Goal: Task Accomplishment & Management: Manage account settings

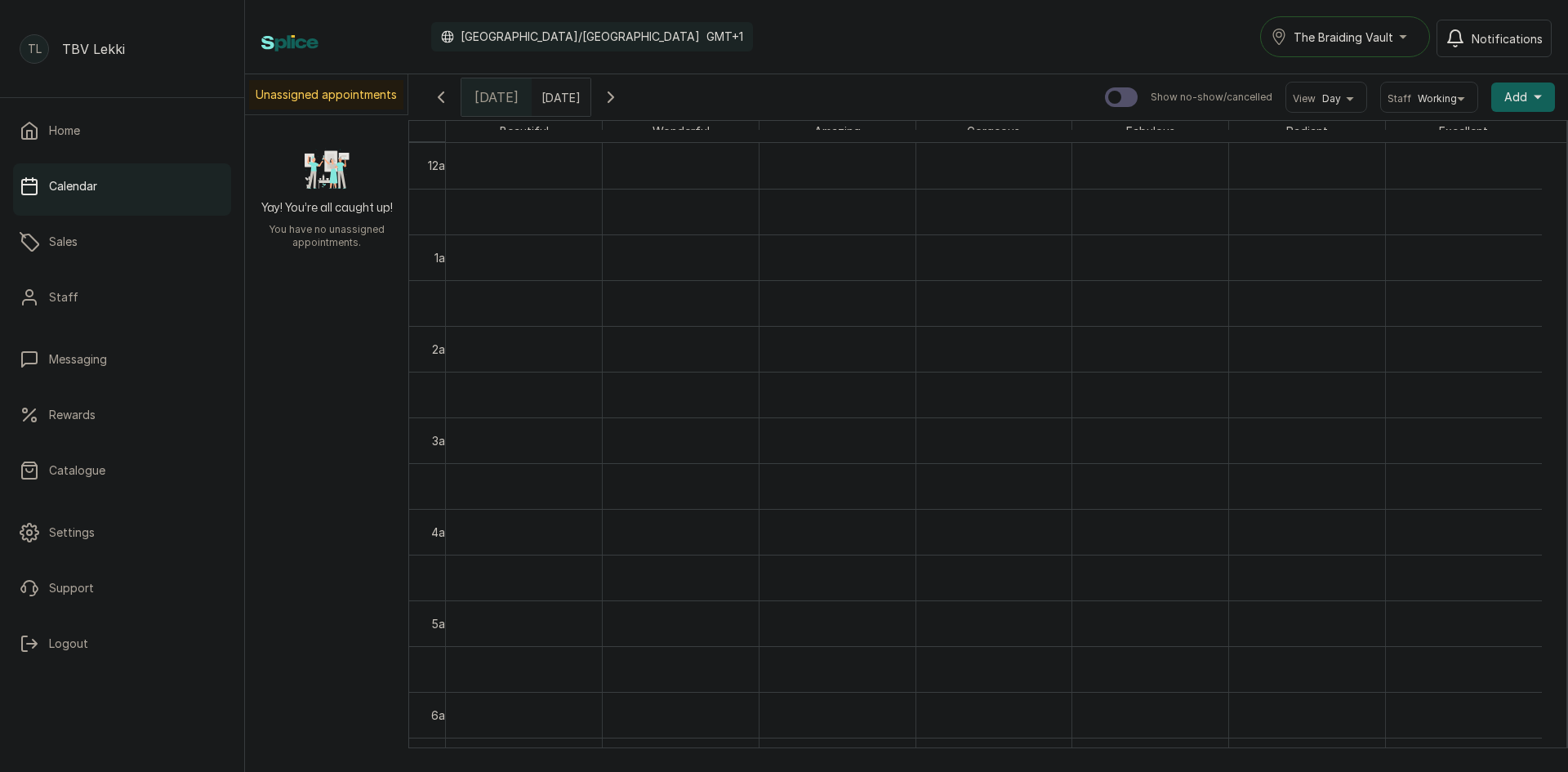
scroll to position [550, 0]
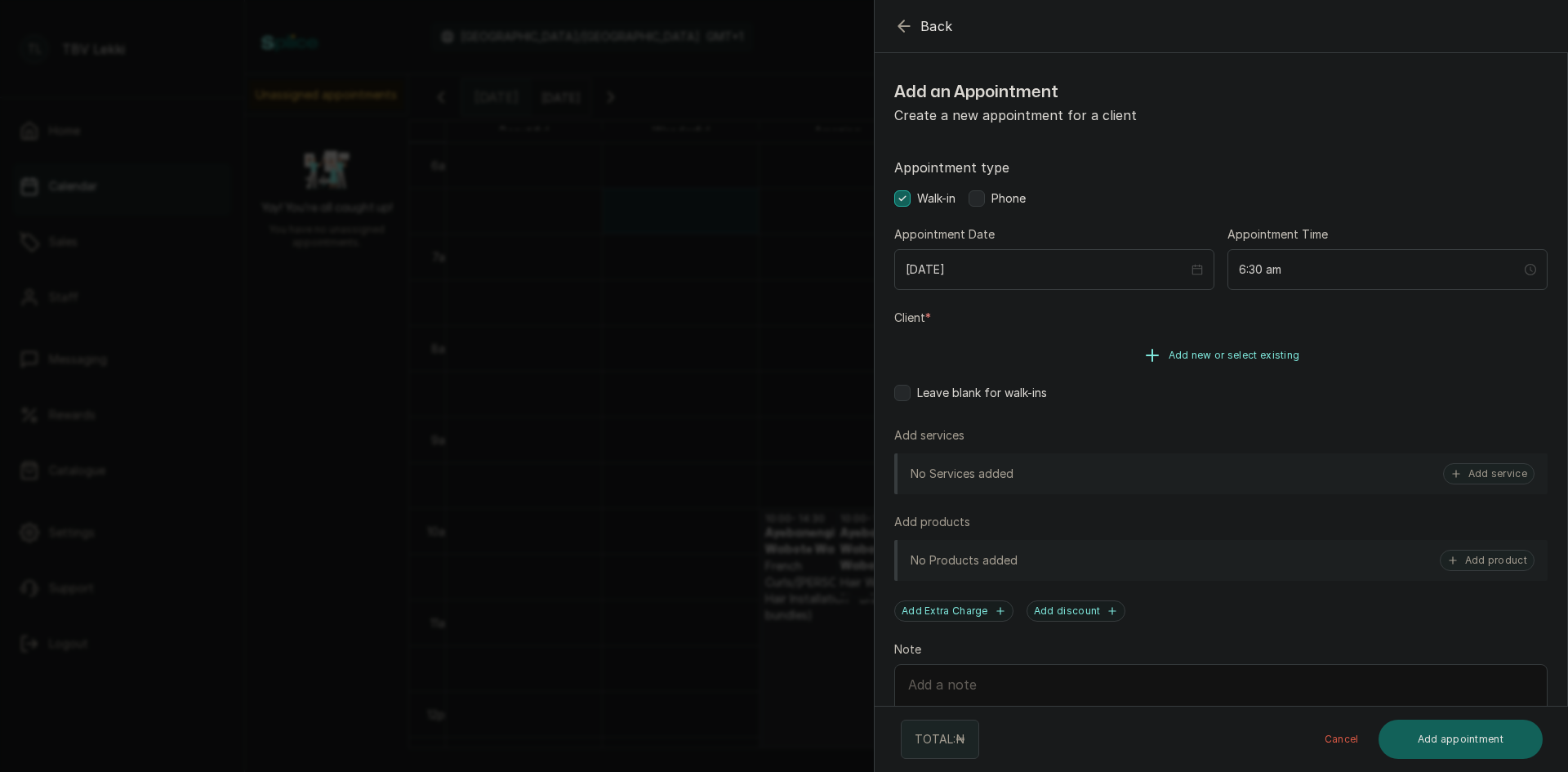
click at [1226, 353] on span "Add new or select existing" at bounding box center [1235, 355] width 131 height 13
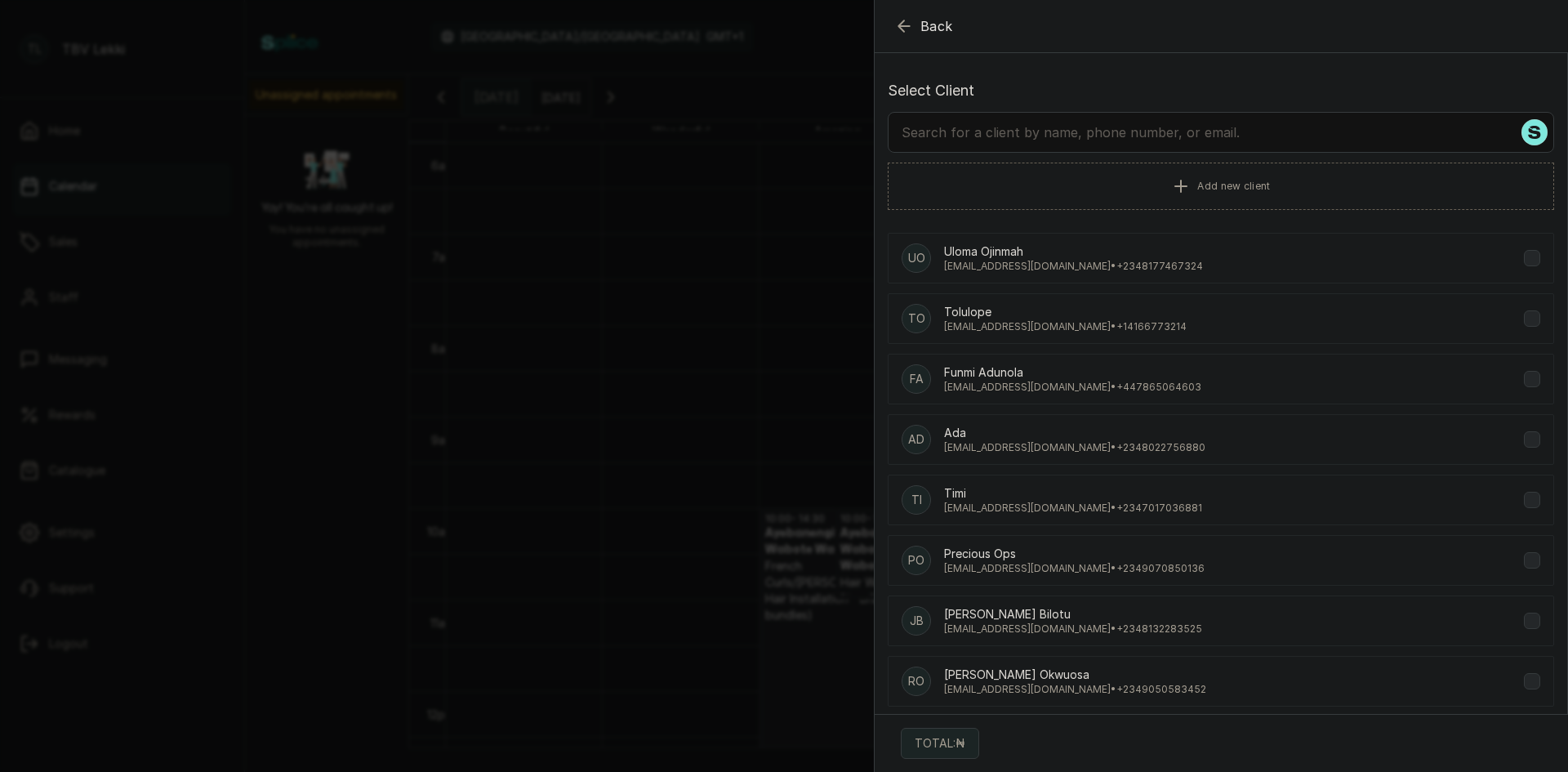
click at [1168, 132] on input "text" at bounding box center [1221, 131] width 667 height 41
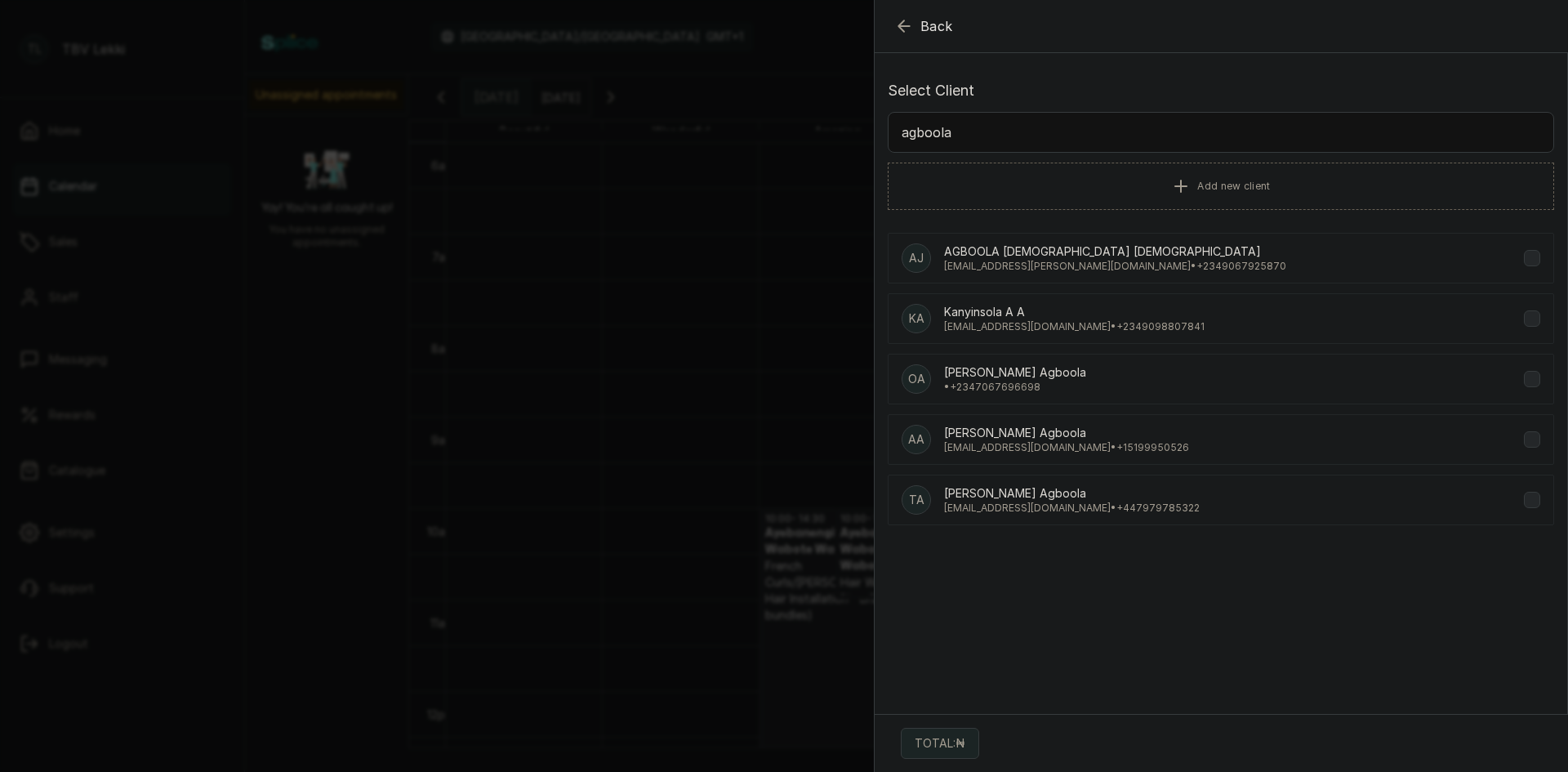
type input "agboola"
click at [1142, 370] on div "OA Oluwatosin Agboola Agboola • +234 7067696698" at bounding box center [1221, 378] width 667 height 51
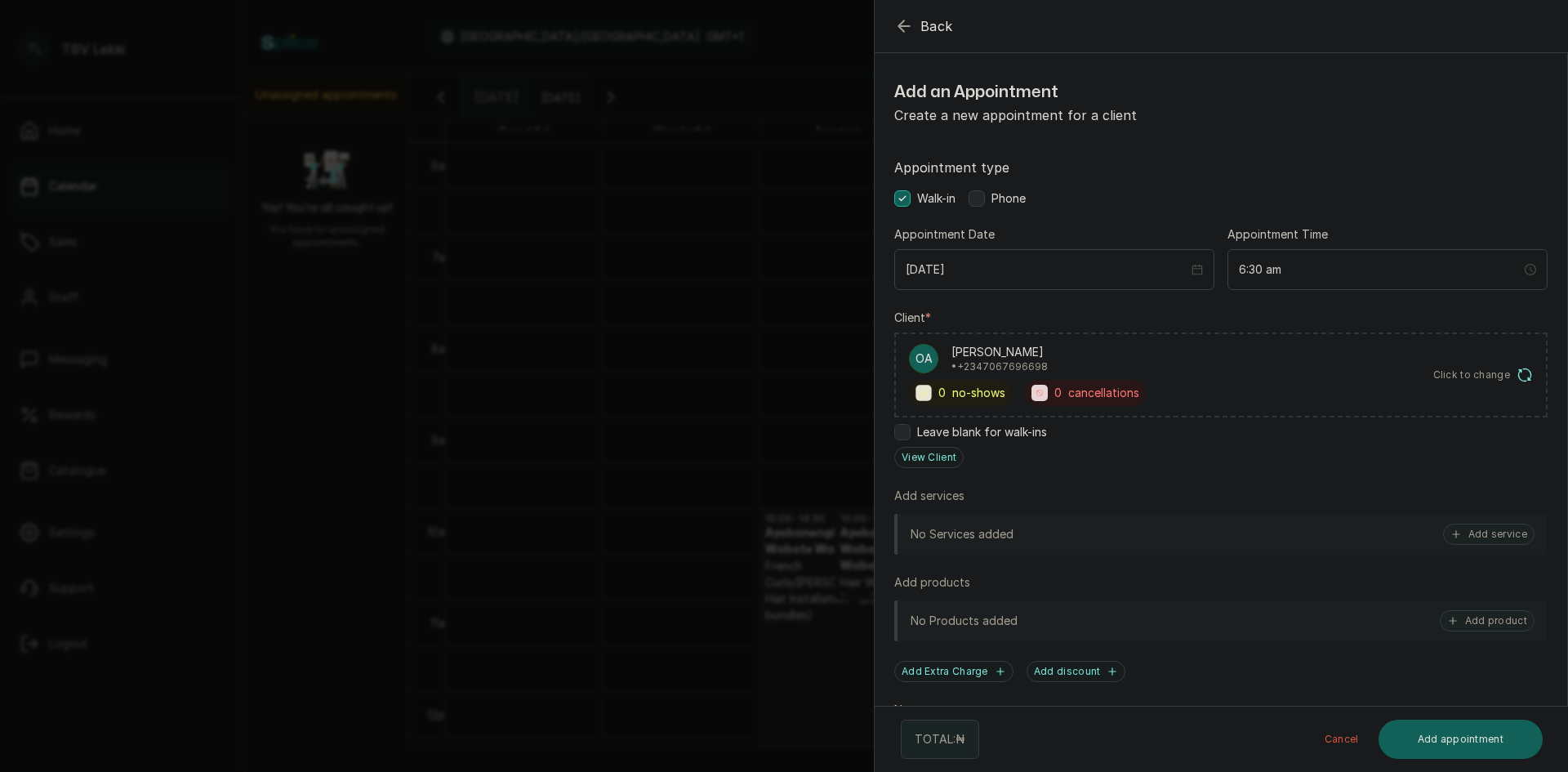
click at [902, 26] on icon "button" at bounding box center [903, 26] width 11 height 11
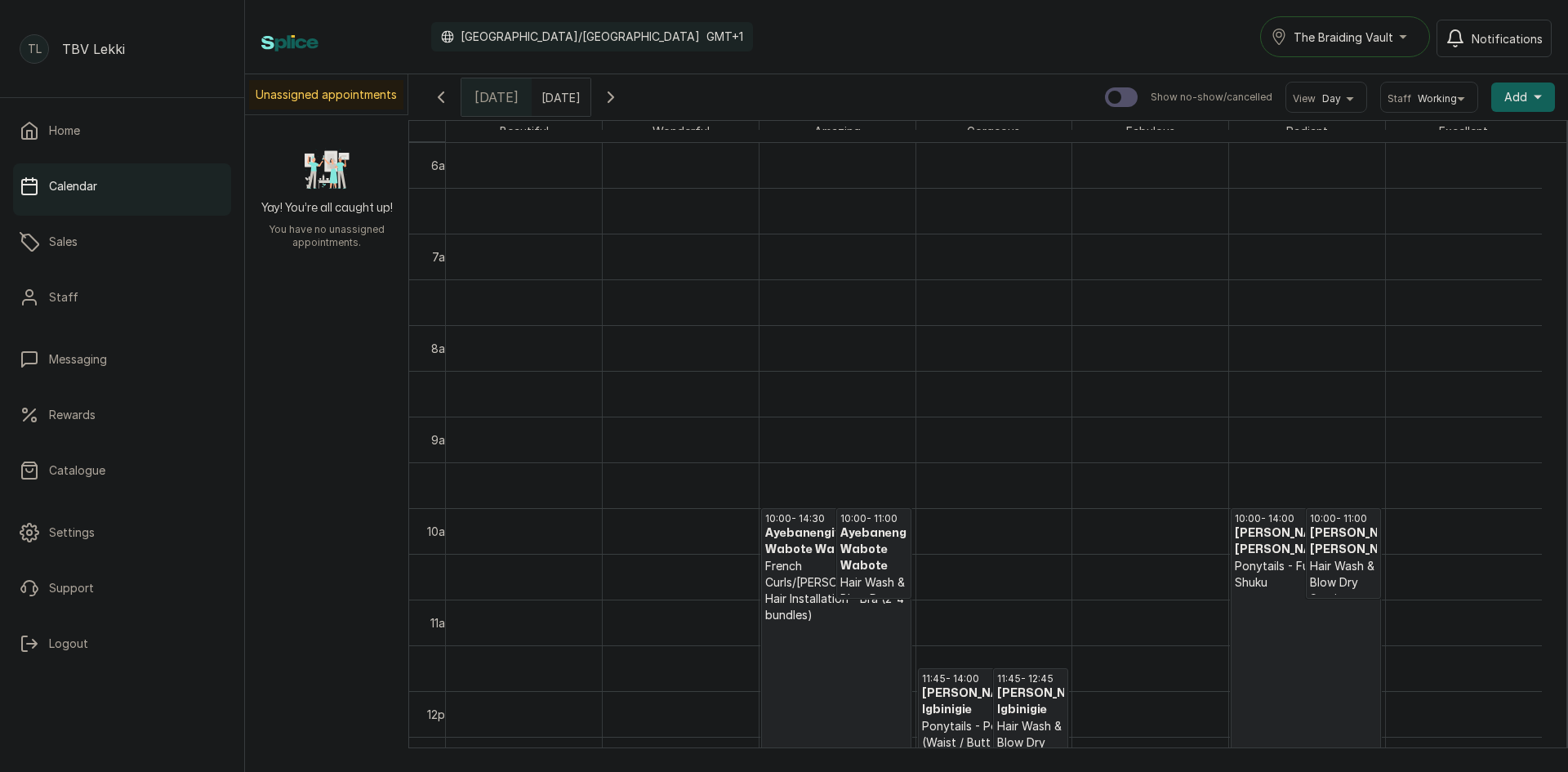
click at [591, 107] on div at bounding box center [560, 94] width 59 height 30
click at [518, 288] on div "30" at bounding box center [505, 279] width 25 height 25
click at [605, 346] on button "OK" at bounding box center [588, 353] width 34 height 26
type input "30/10/2025"
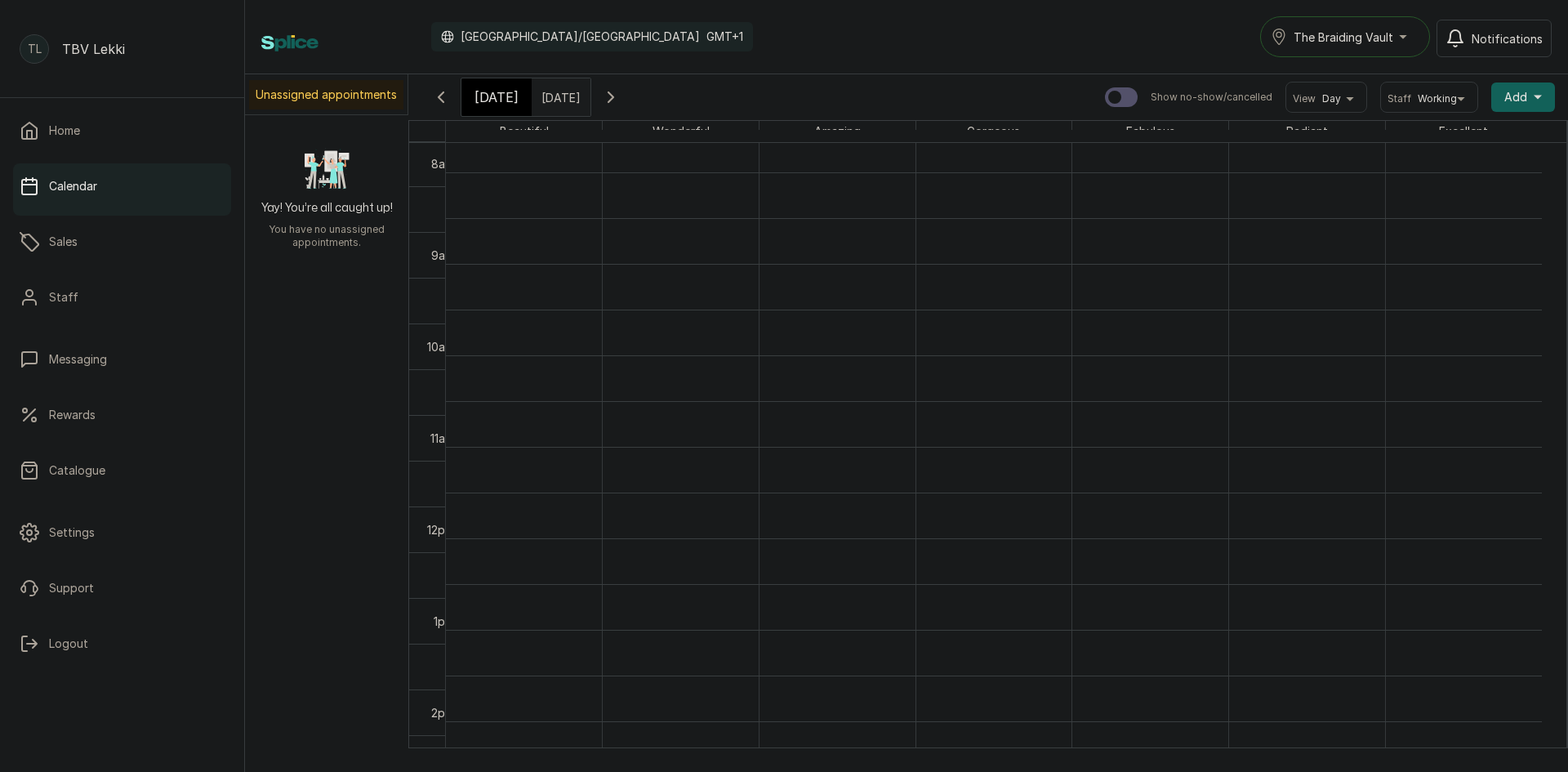
scroll to position [794, 0]
click at [621, 94] on icon "button" at bounding box center [611, 97] width 20 height 20
click at [1499, 541] on h3 "Oluwatosin Agboola Agboola" at bounding box center [1500, 533] width 67 height 16
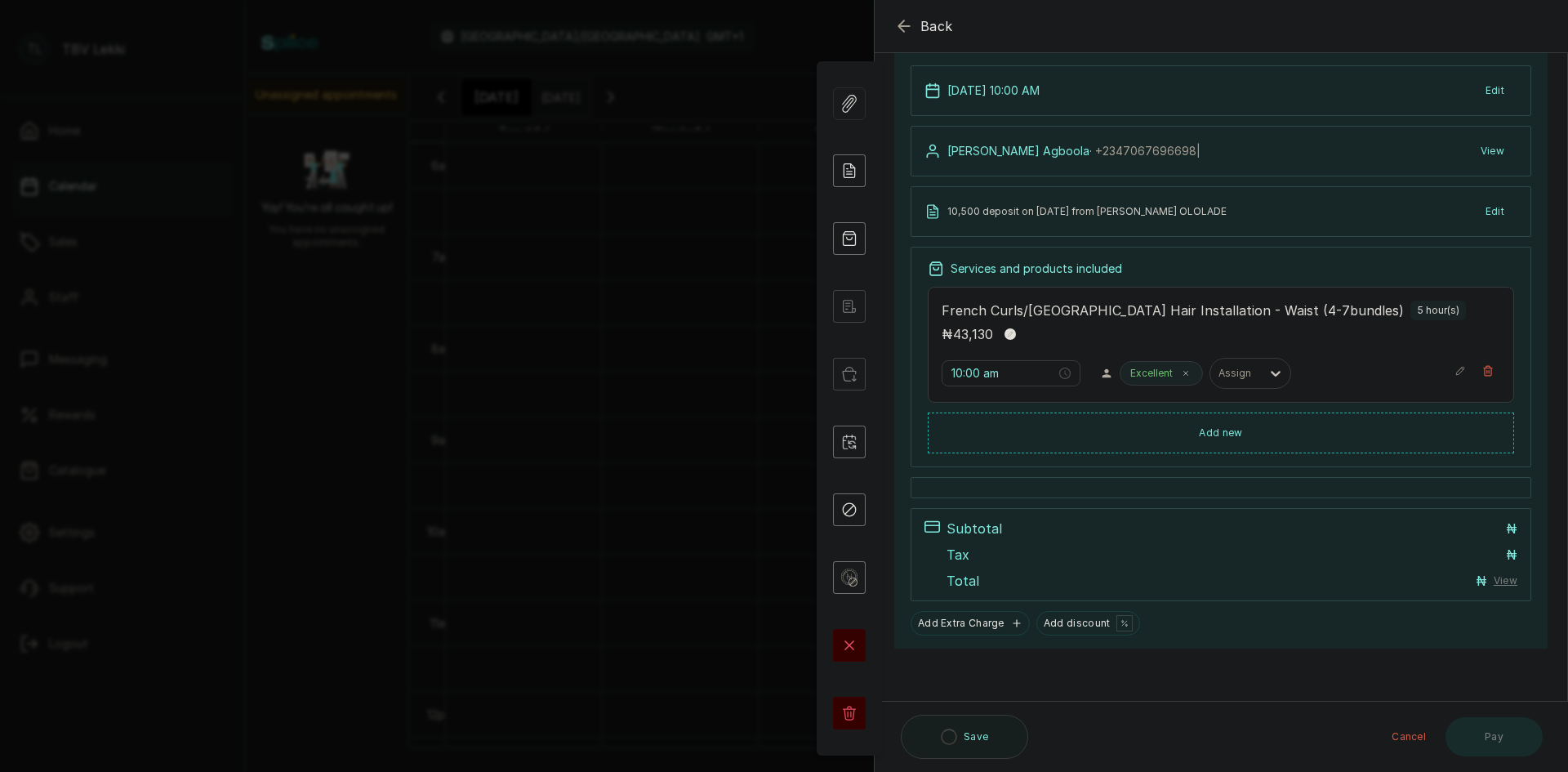
scroll to position [113, 0]
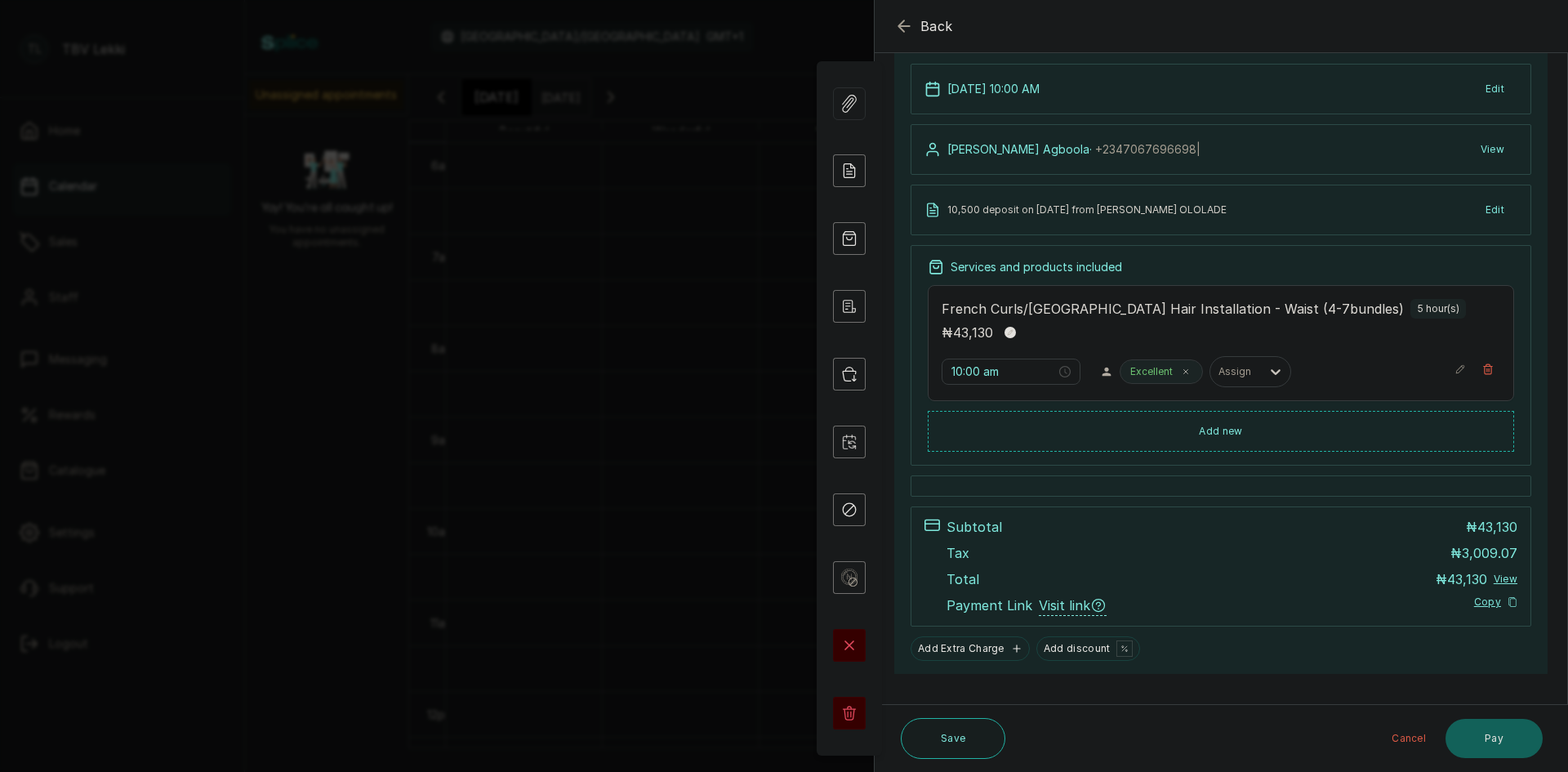
click at [919, 27] on button "Back" at bounding box center [923, 26] width 59 height 20
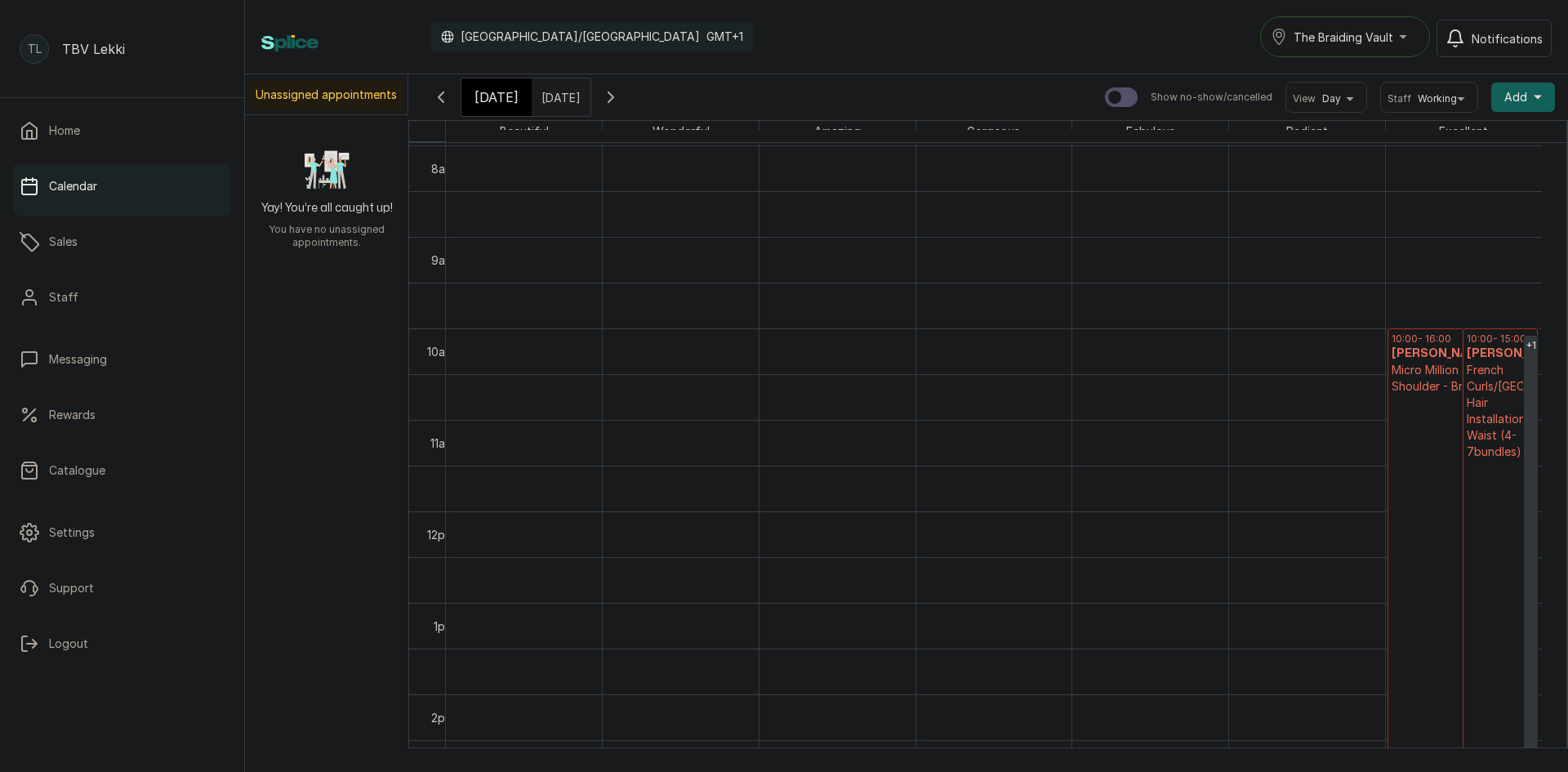
scroll to position [713, 0]
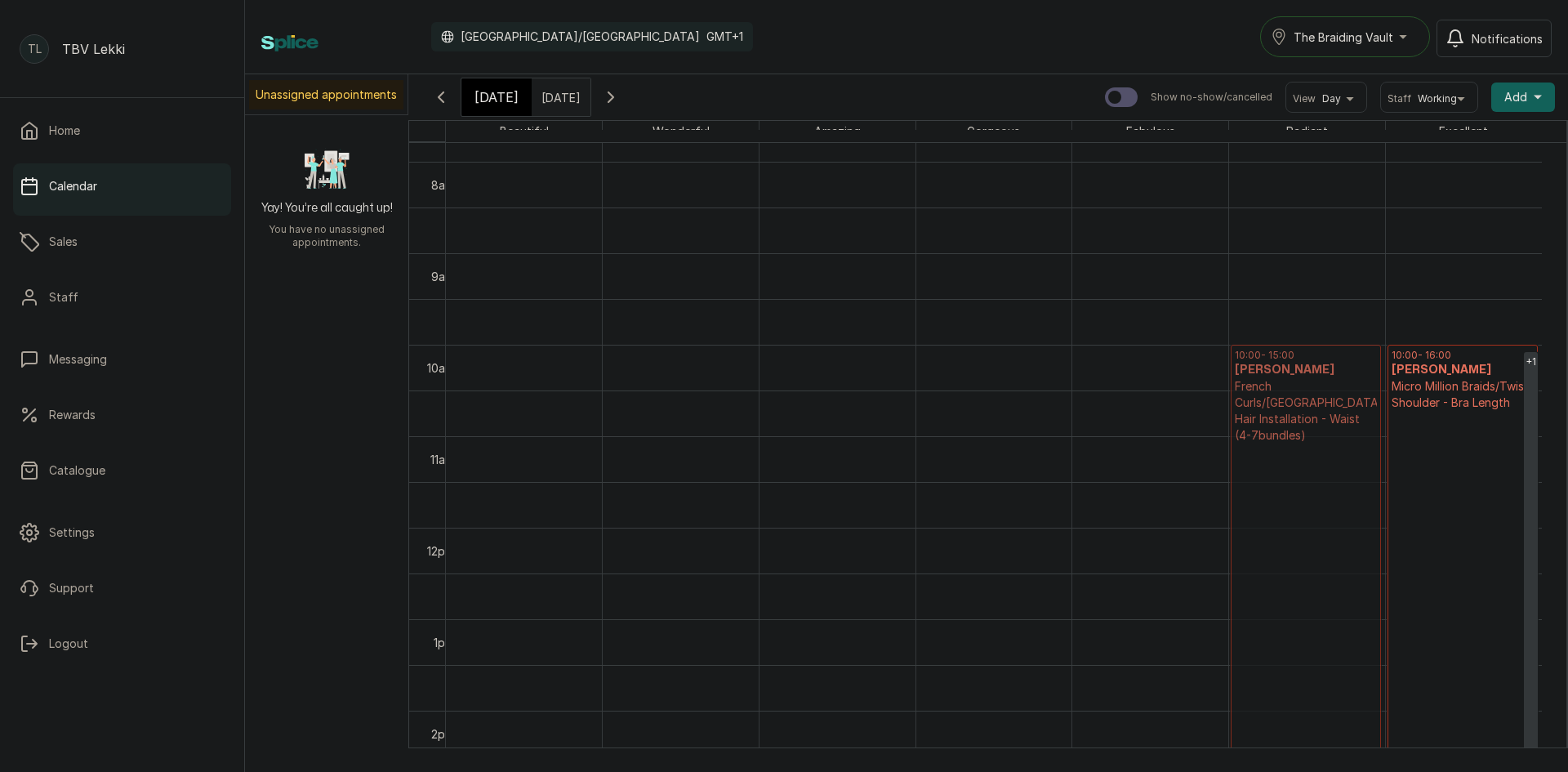
drag, startPoint x: 1485, startPoint y: 361, endPoint x: 1370, endPoint y: 355, distance: 115.2
click at [1350, 358] on tr "10:00 - 15:00 Oluwatosin Agboola Agboola French Curls/Lugo Hair Installation - …" at bounding box center [994, 527] width 1096 height 2196
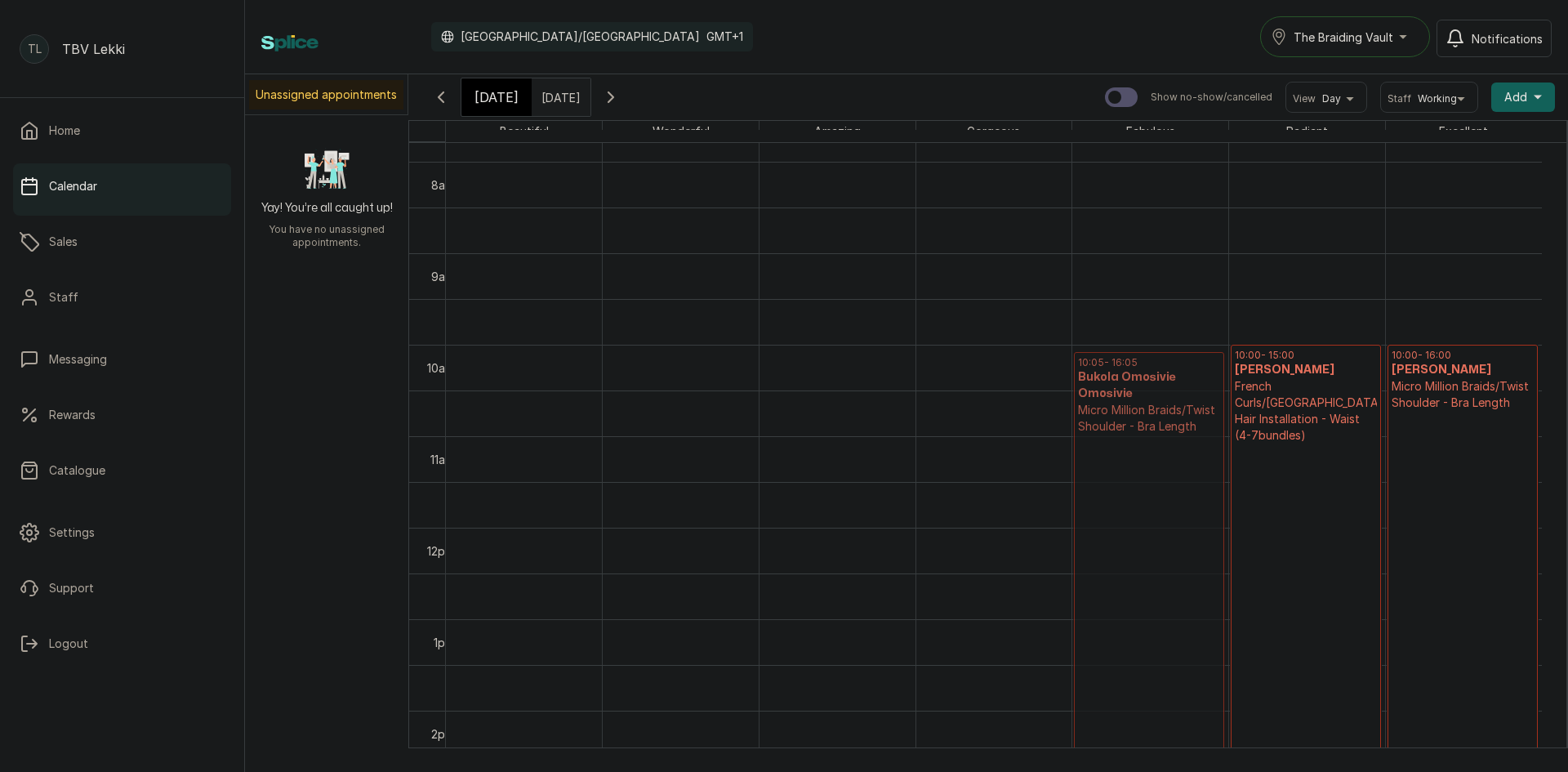
drag, startPoint x: 1495, startPoint y: 376, endPoint x: 1216, endPoint y: 360, distance: 279.5
click at [1216, 360] on tr "10:05 - 16:05 Bukola Omosivie Omosivie Micro Million Braids/Twist Shoulder - Br…" at bounding box center [994, 527] width 1096 height 2196
drag, startPoint x: 1167, startPoint y: 378, endPoint x: 1204, endPoint y: 363, distance: 39.9
click at [1204, 363] on p "10:05 - 16:05" at bounding box center [1149, 362] width 142 height 13
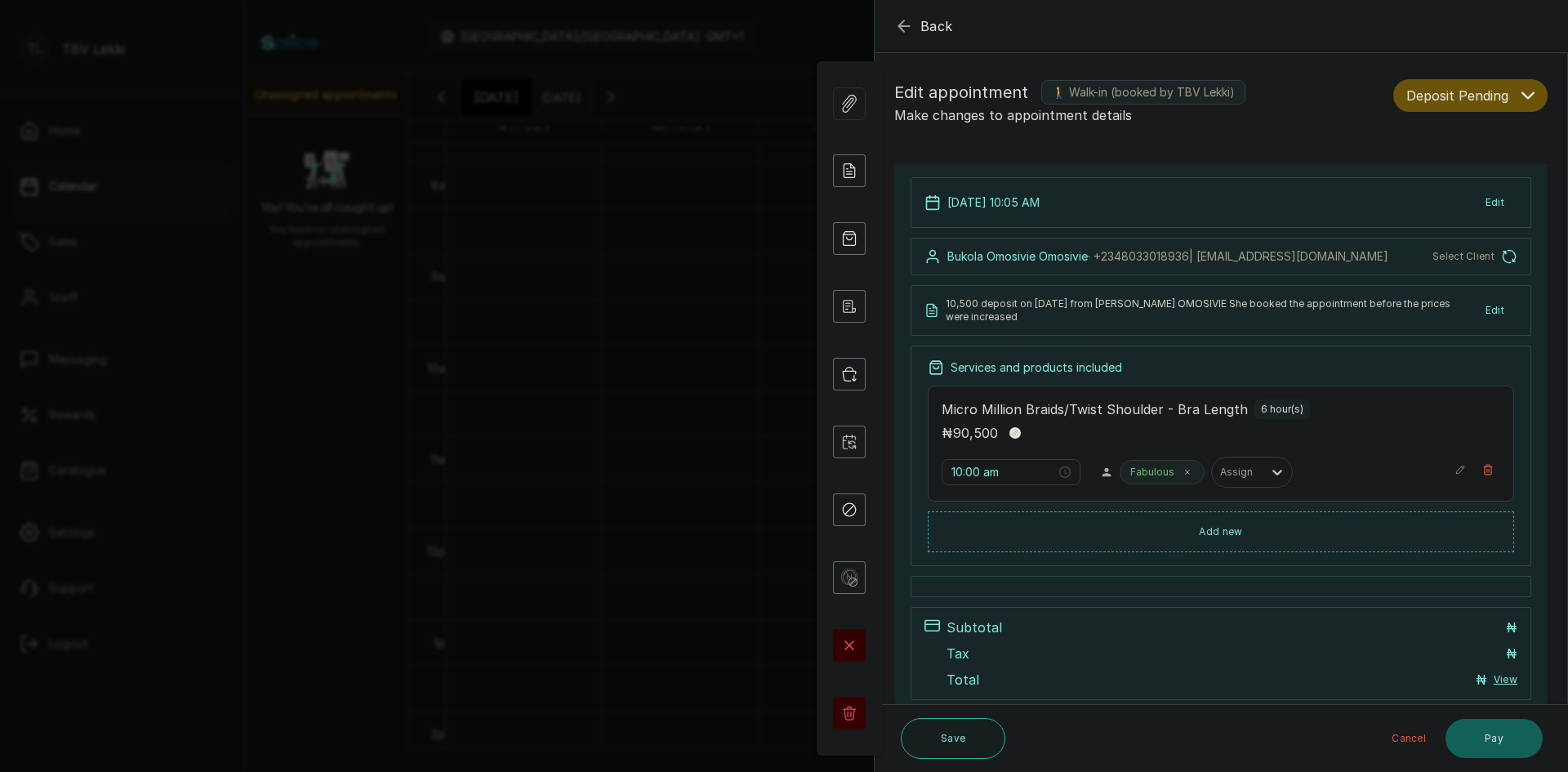
type input "10:05 am"
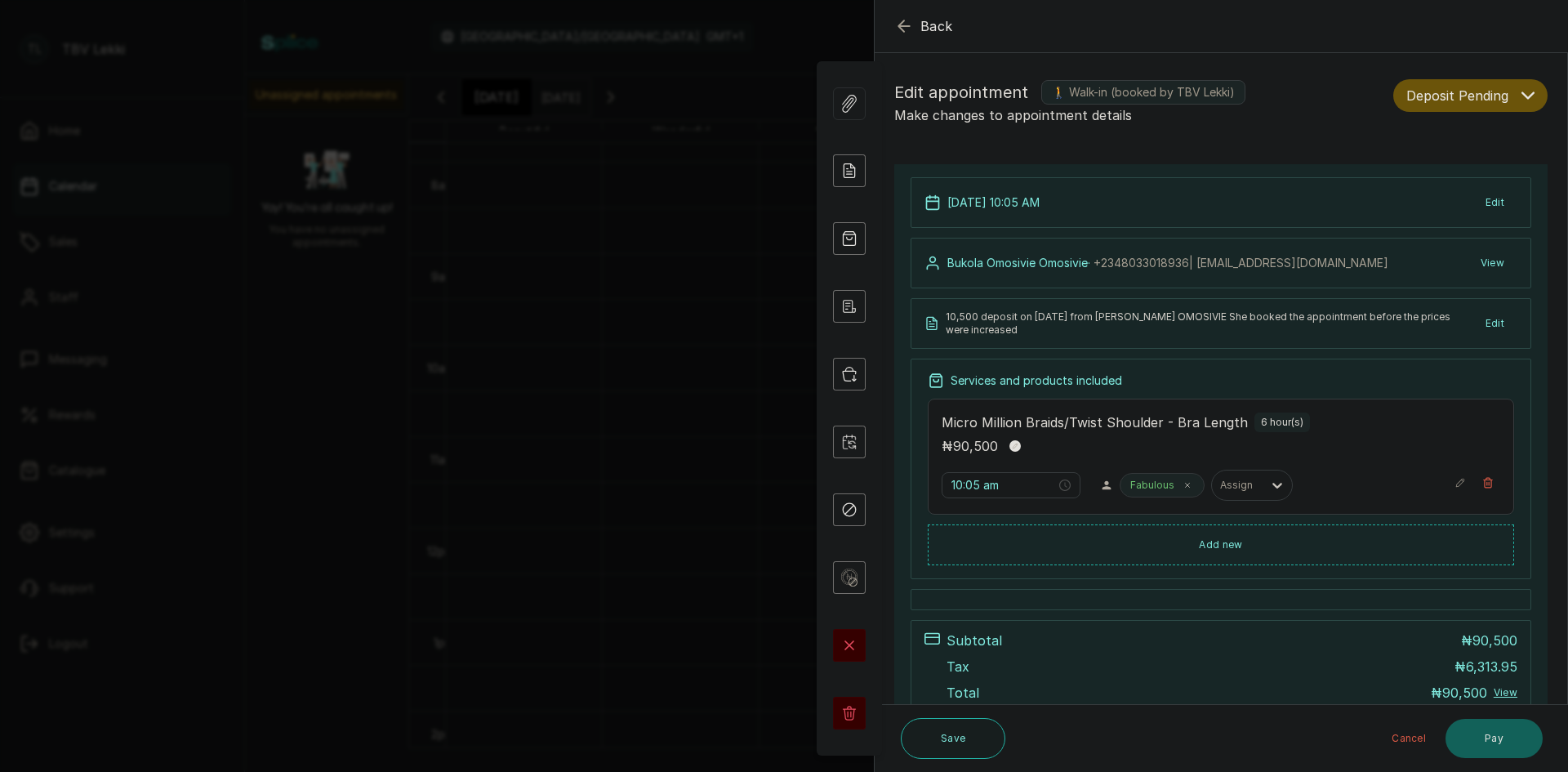
click at [1481, 259] on button "View" at bounding box center [1492, 264] width 50 height 30
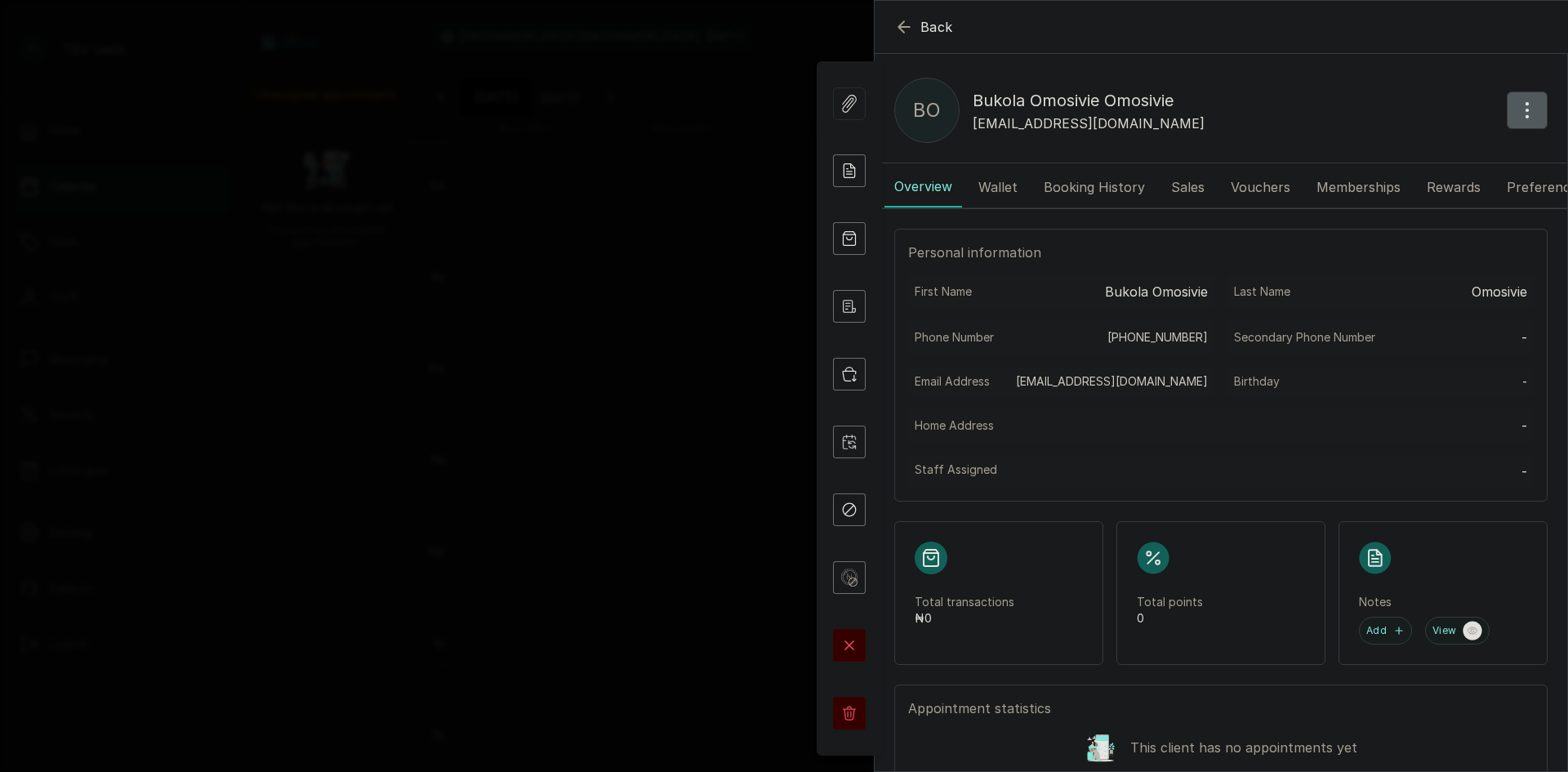
click at [911, 22] on icon "button" at bounding box center [904, 27] width 20 height 20
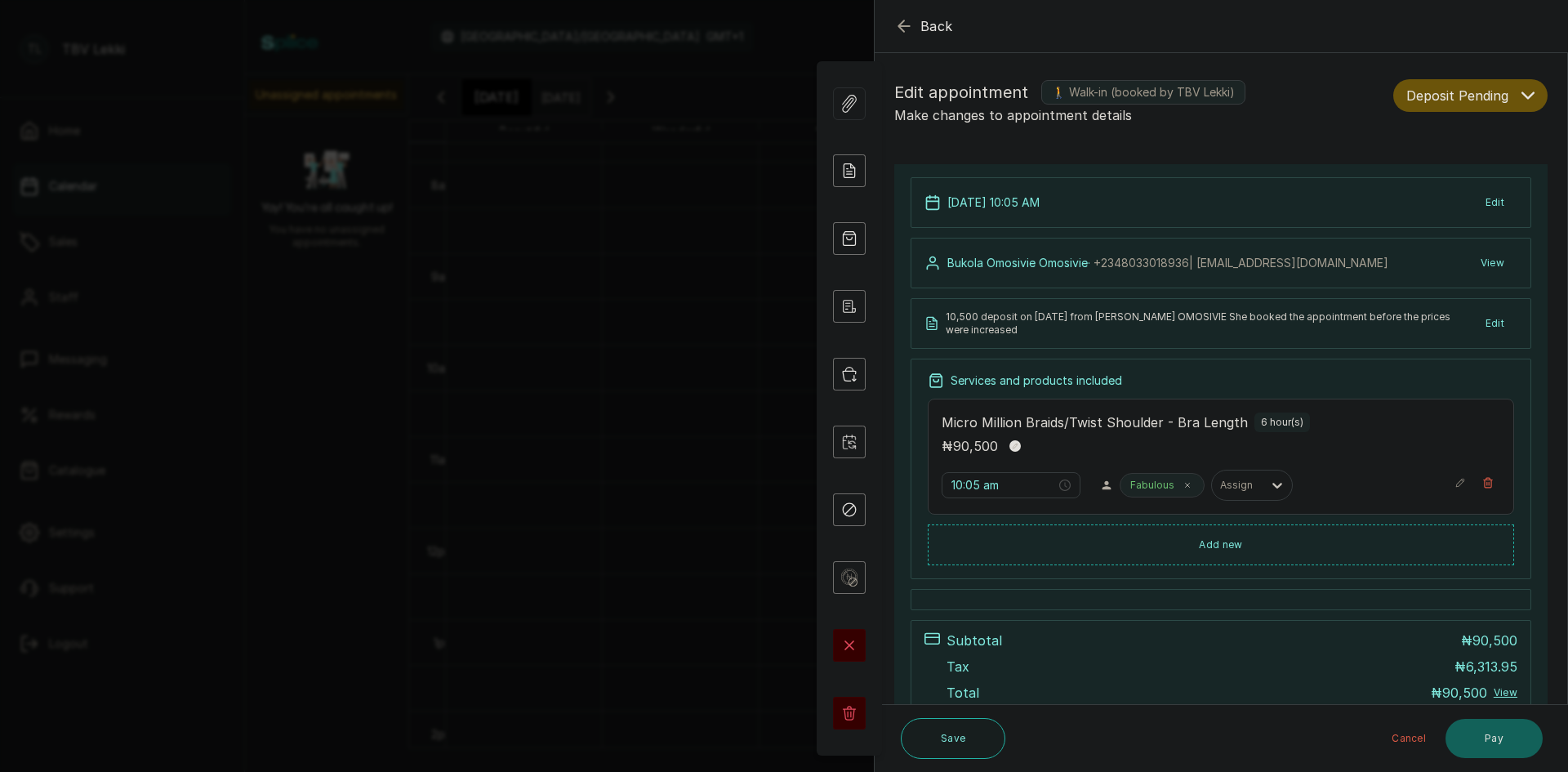
click at [1089, 207] on div "31 Oct 2025, 10:05 AM Edit" at bounding box center [1221, 202] width 621 height 51
click at [1482, 199] on button "Edit" at bounding box center [1494, 203] width 45 height 30
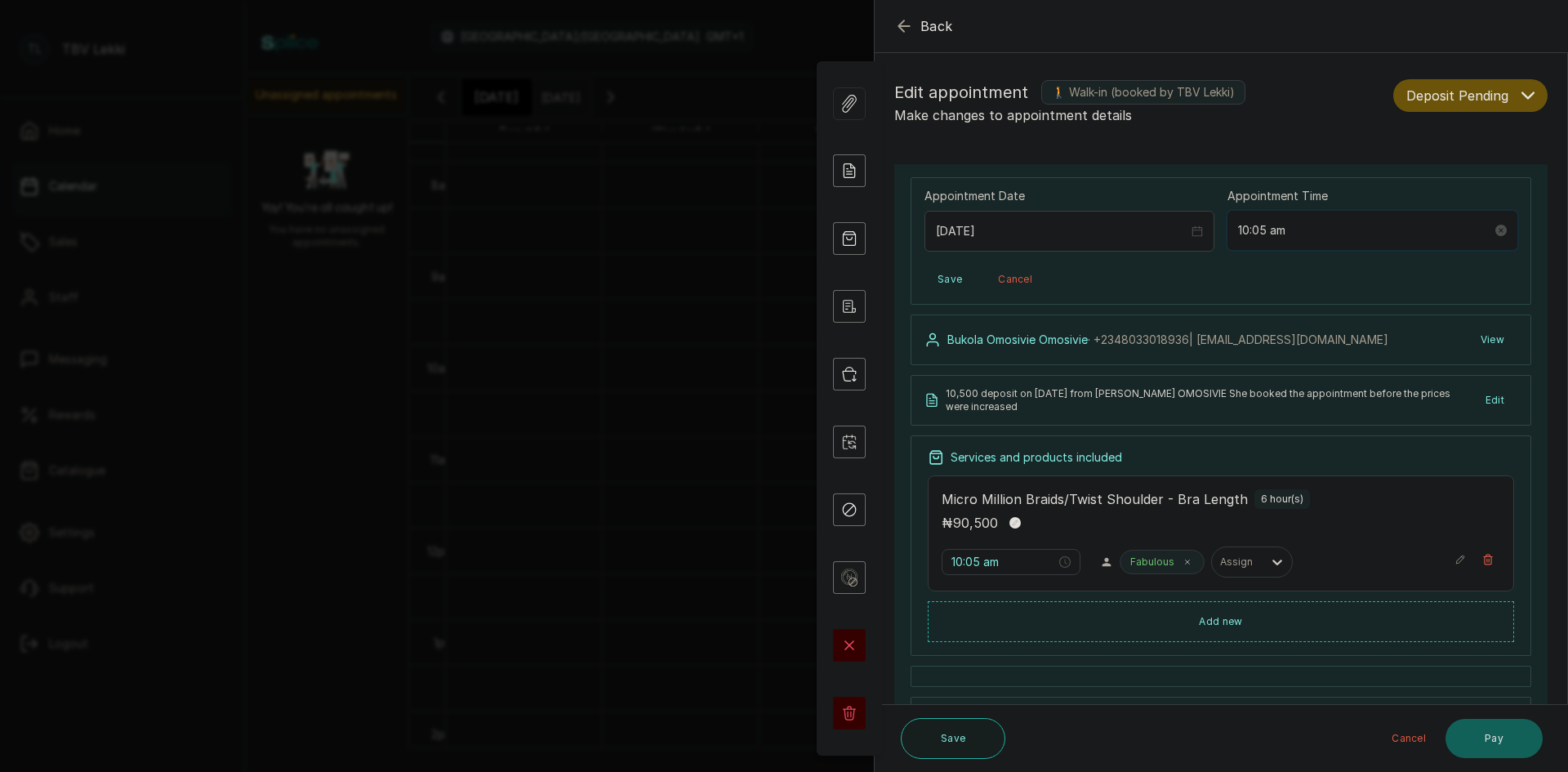
click at [1262, 230] on input "10:05 am" at bounding box center [1365, 230] width 254 height 18
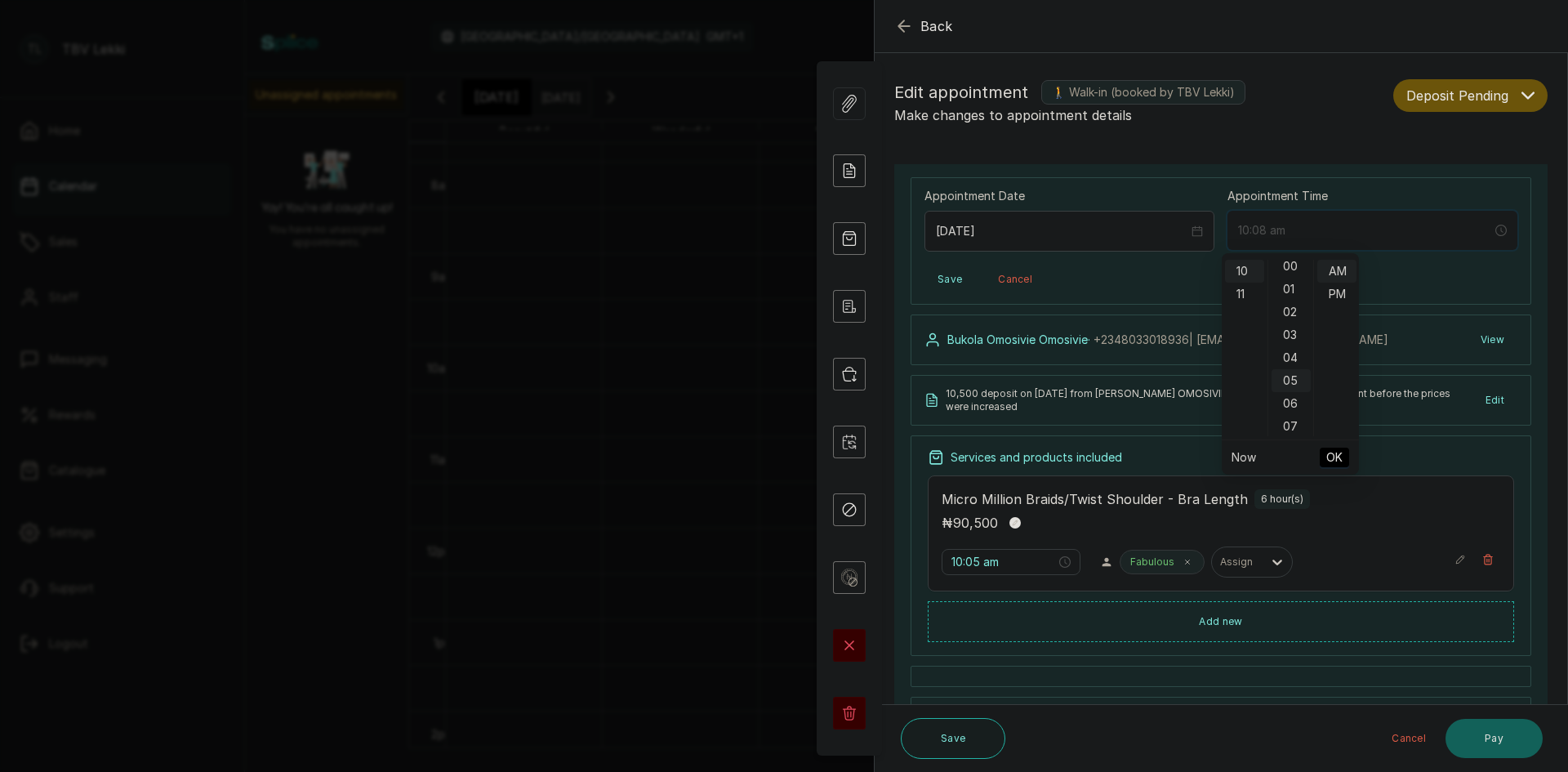
scroll to position [0, 0]
click at [1289, 263] on div "00" at bounding box center [1290, 271] width 39 height 23
click at [1340, 272] on div "AM" at bounding box center [1336, 271] width 39 height 23
type input "10:00 am"
click at [1336, 462] on span "OK" at bounding box center [1334, 457] width 16 height 31
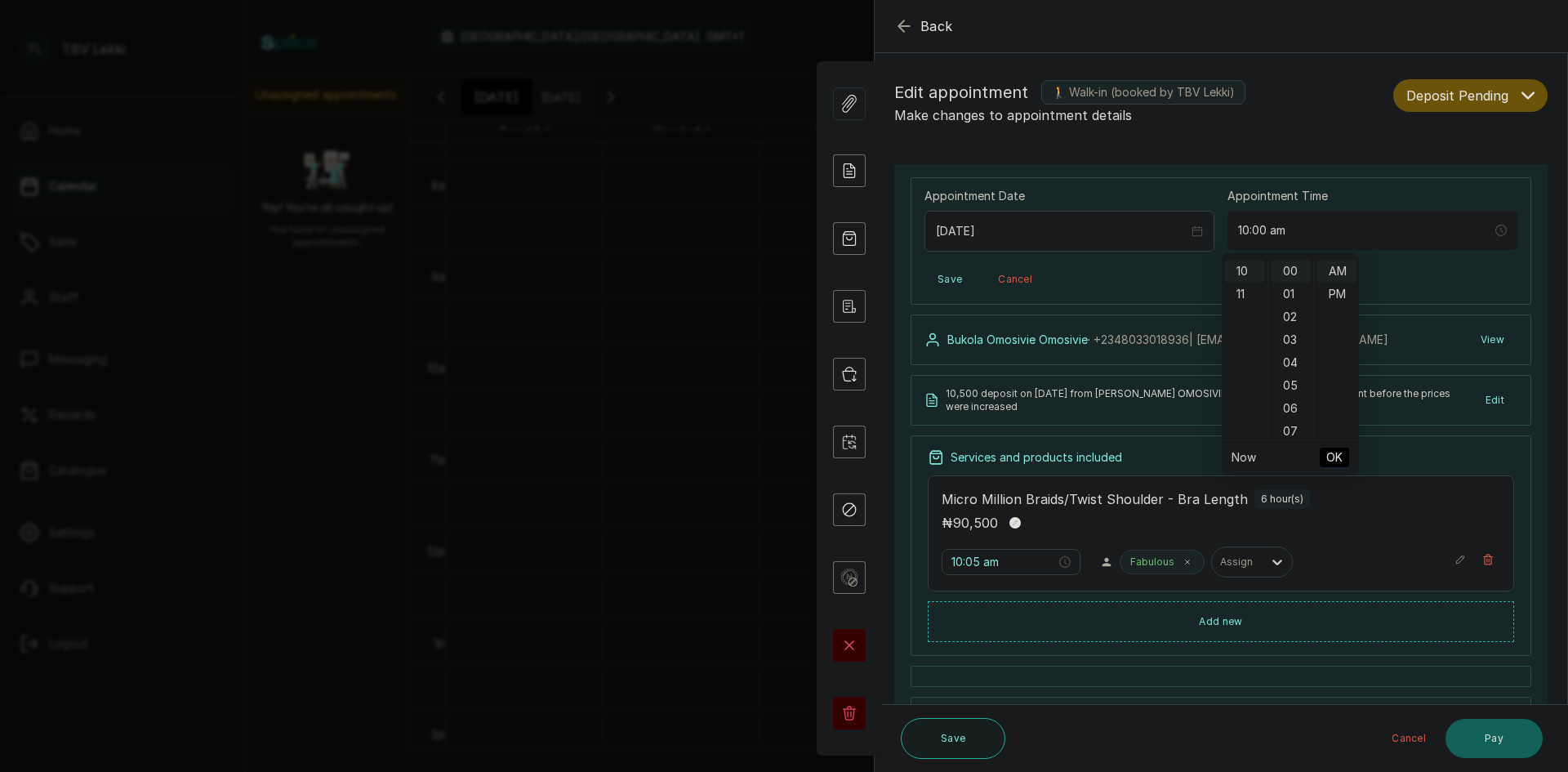
type input "10:00 am"
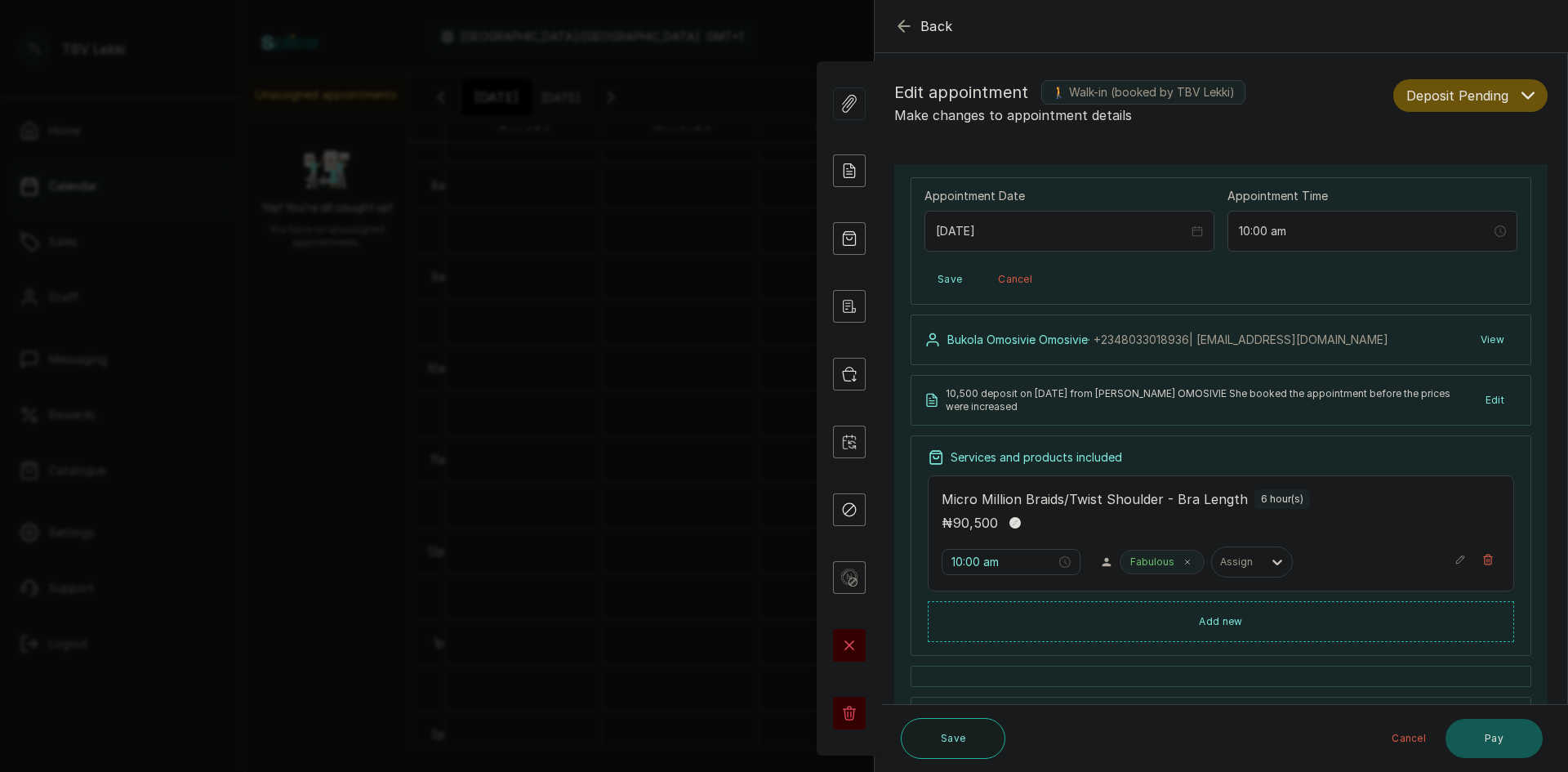
click at [1483, 726] on button "Pay" at bounding box center [1494, 737] width 98 height 39
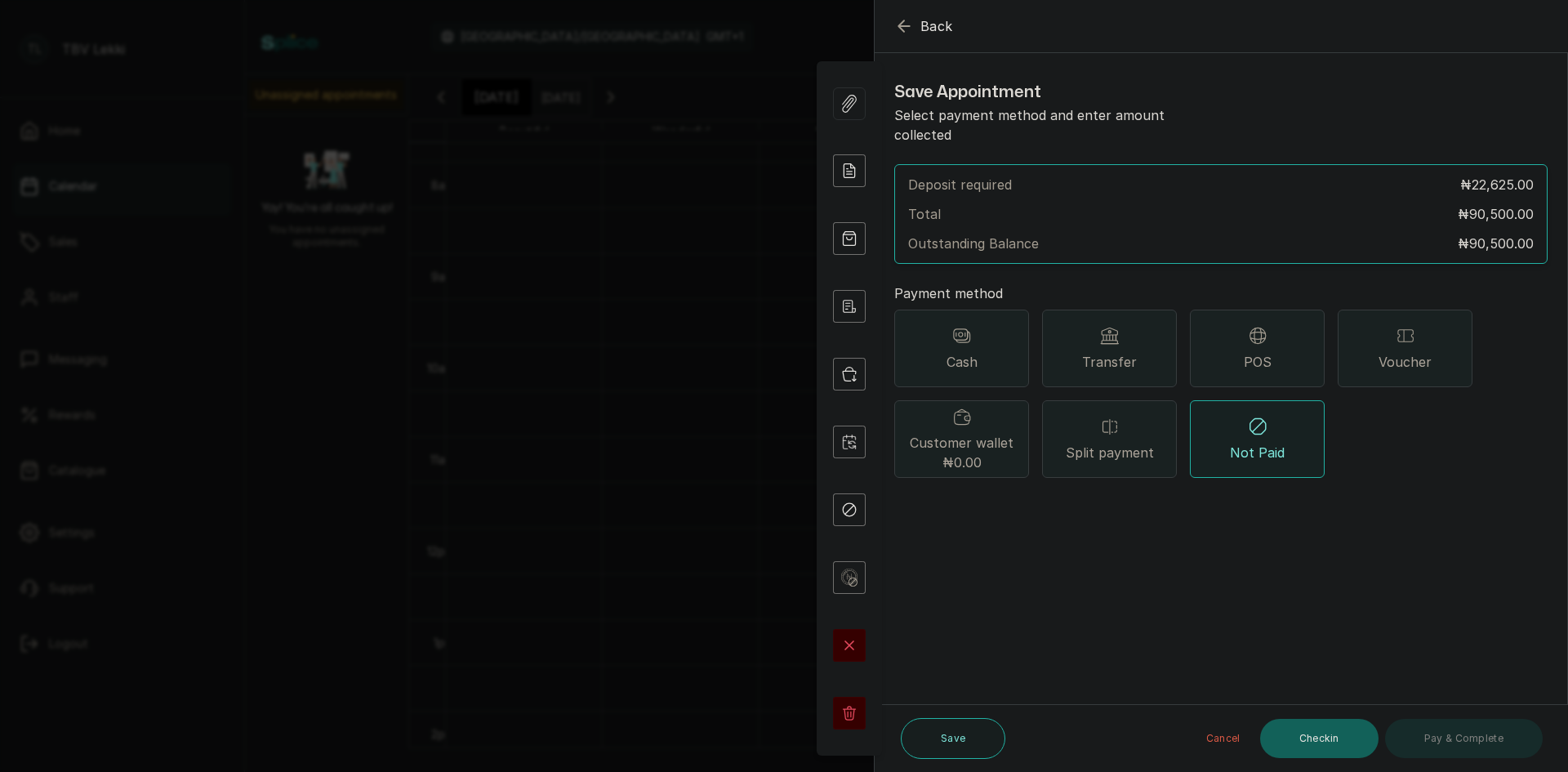
click at [904, 27] on icon "button" at bounding box center [904, 26] width 20 height 20
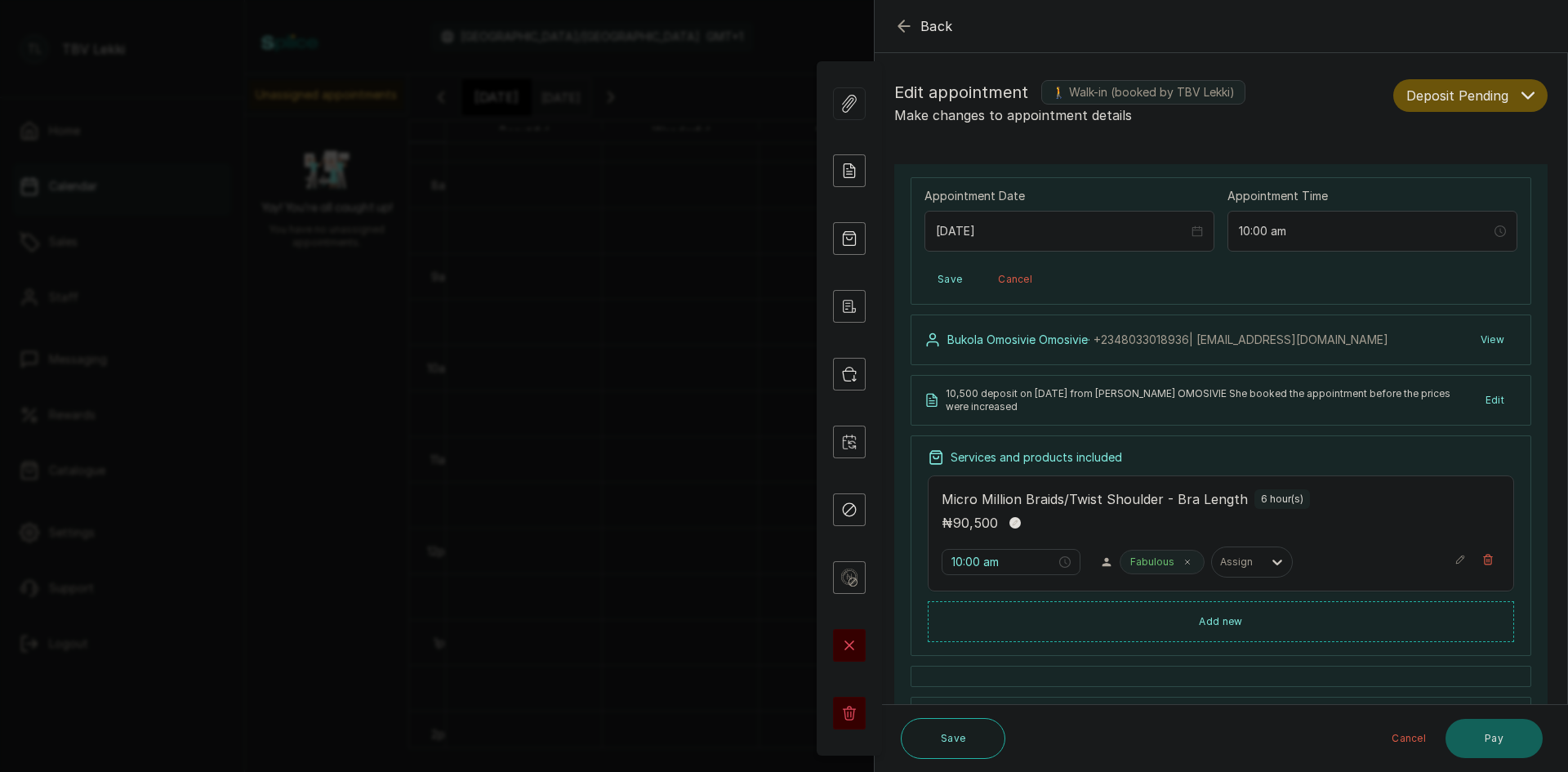
click at [904, 27] on icon "button" at bounding box center [904, 26] width 20 height 20
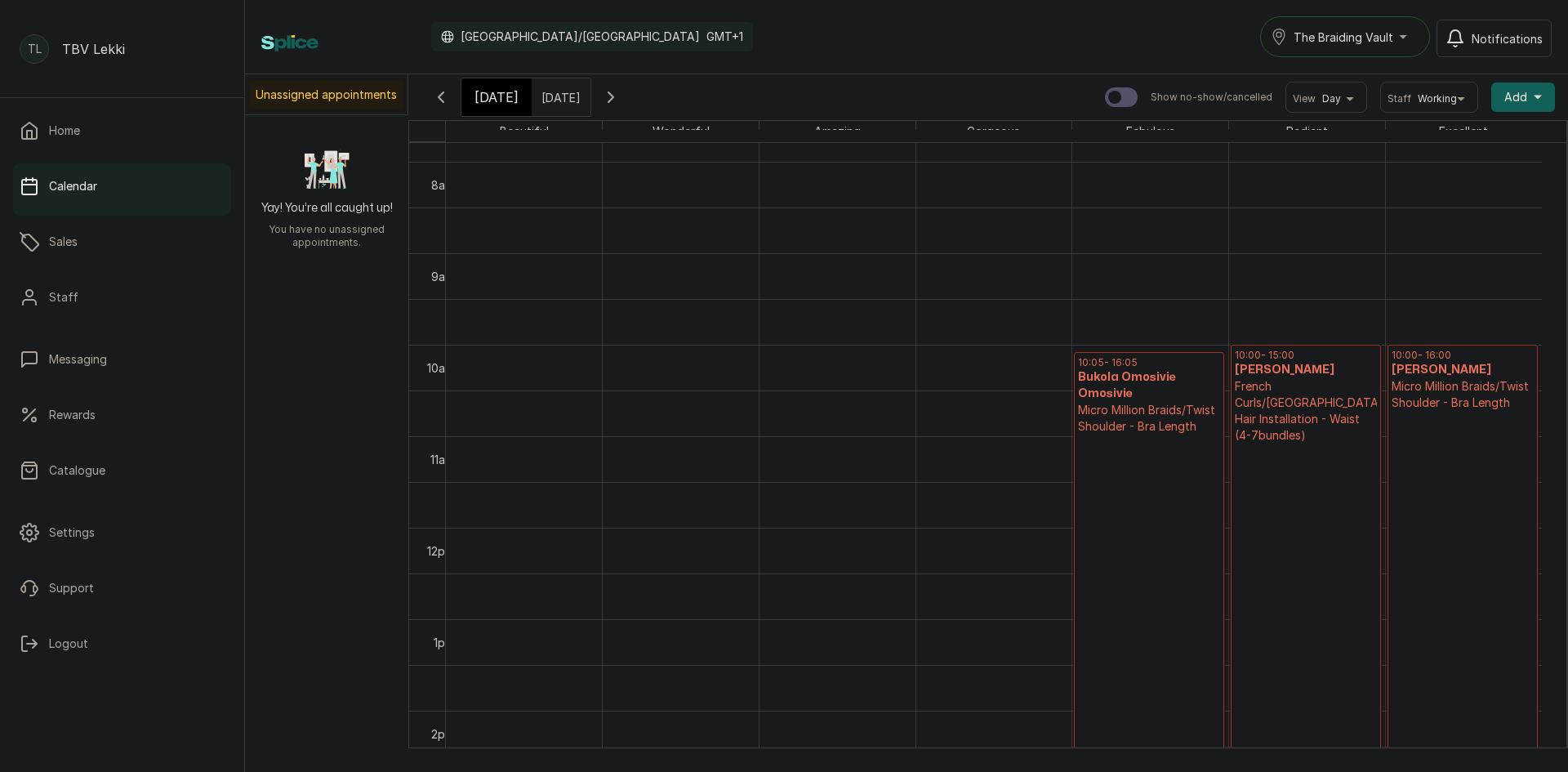
click at [1134, 378] on h3 "Bukola Omosivie Omosivie" at bounding box center [1149, 385] width 142 height 33
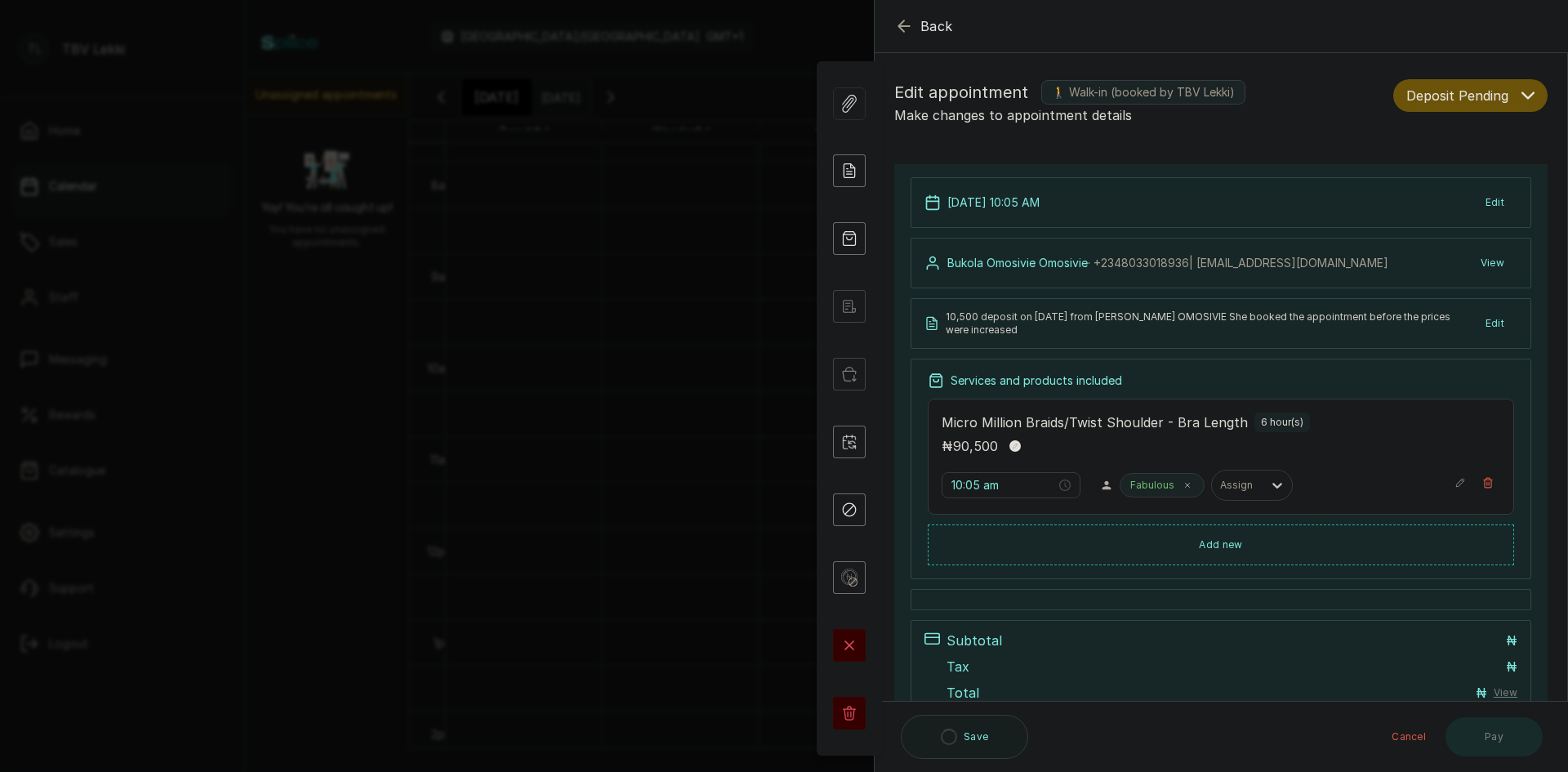
type input "10:05 am"
click at [1505, 79] on div "Edit appointment 🚶 Walk-in (booked by TBV Lekki) Make changes to appointment de…" at bounding box center [1221, 102] width 692 height 72
click at [1505, 89] on button "Deposit Pending" at bounding box center [1470, 96] width 154 height 33
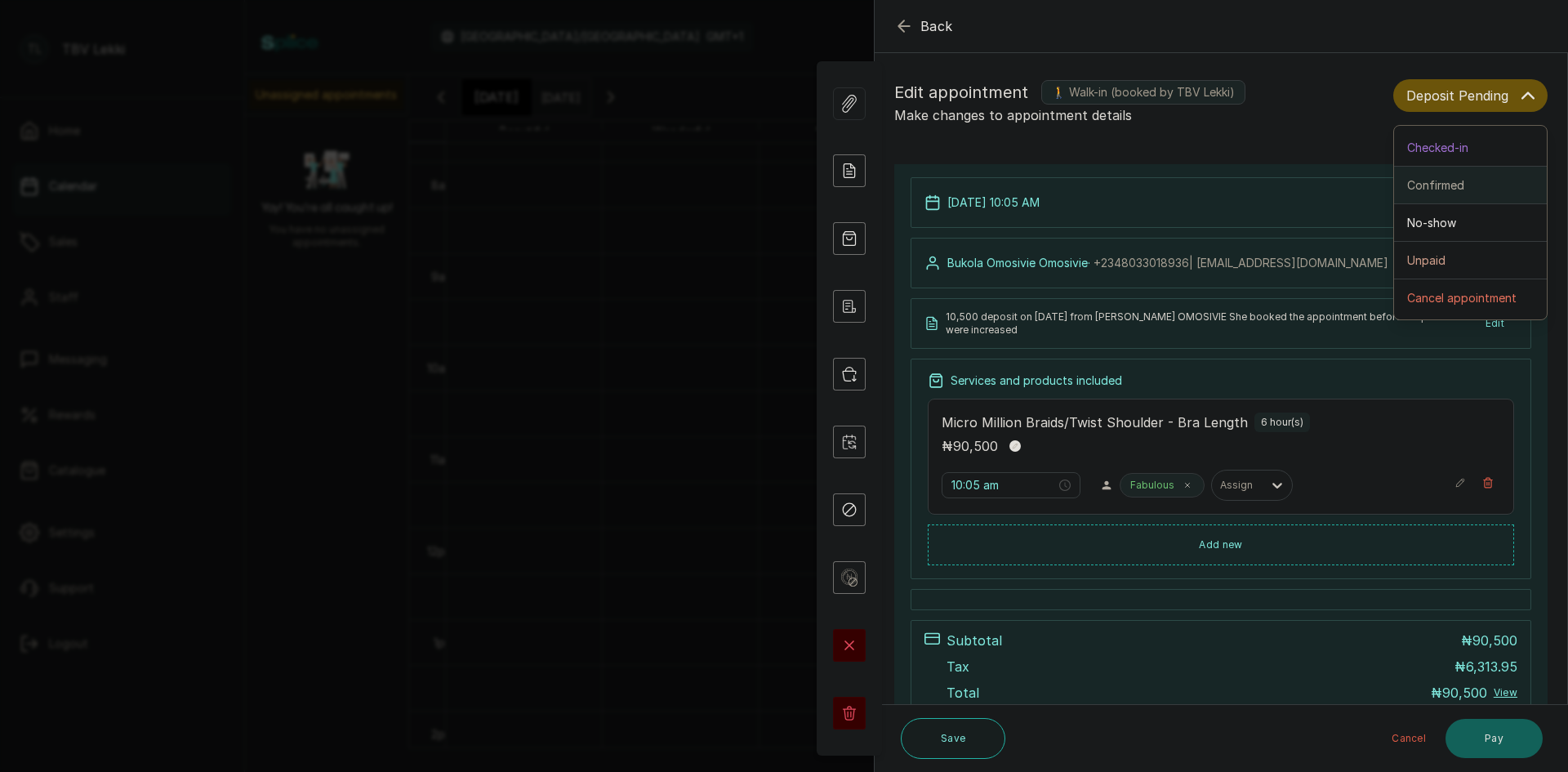
click at [1445, 194] on button "Confirmed" at bounding box center [1470, 185] width 153 height 38
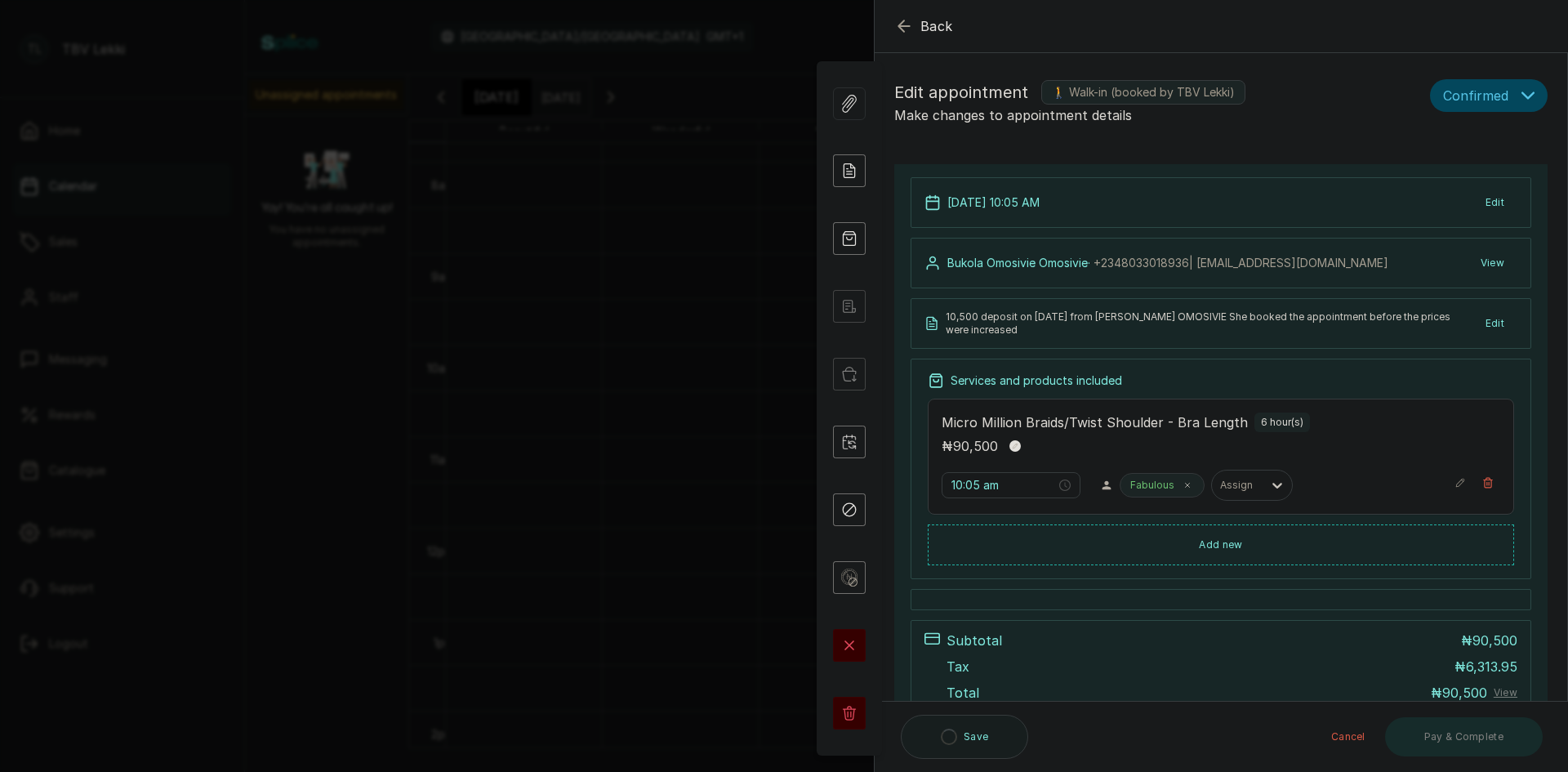
click at [896, 20] on icon "button" at bounding box center [904, 26] width 20 height 20
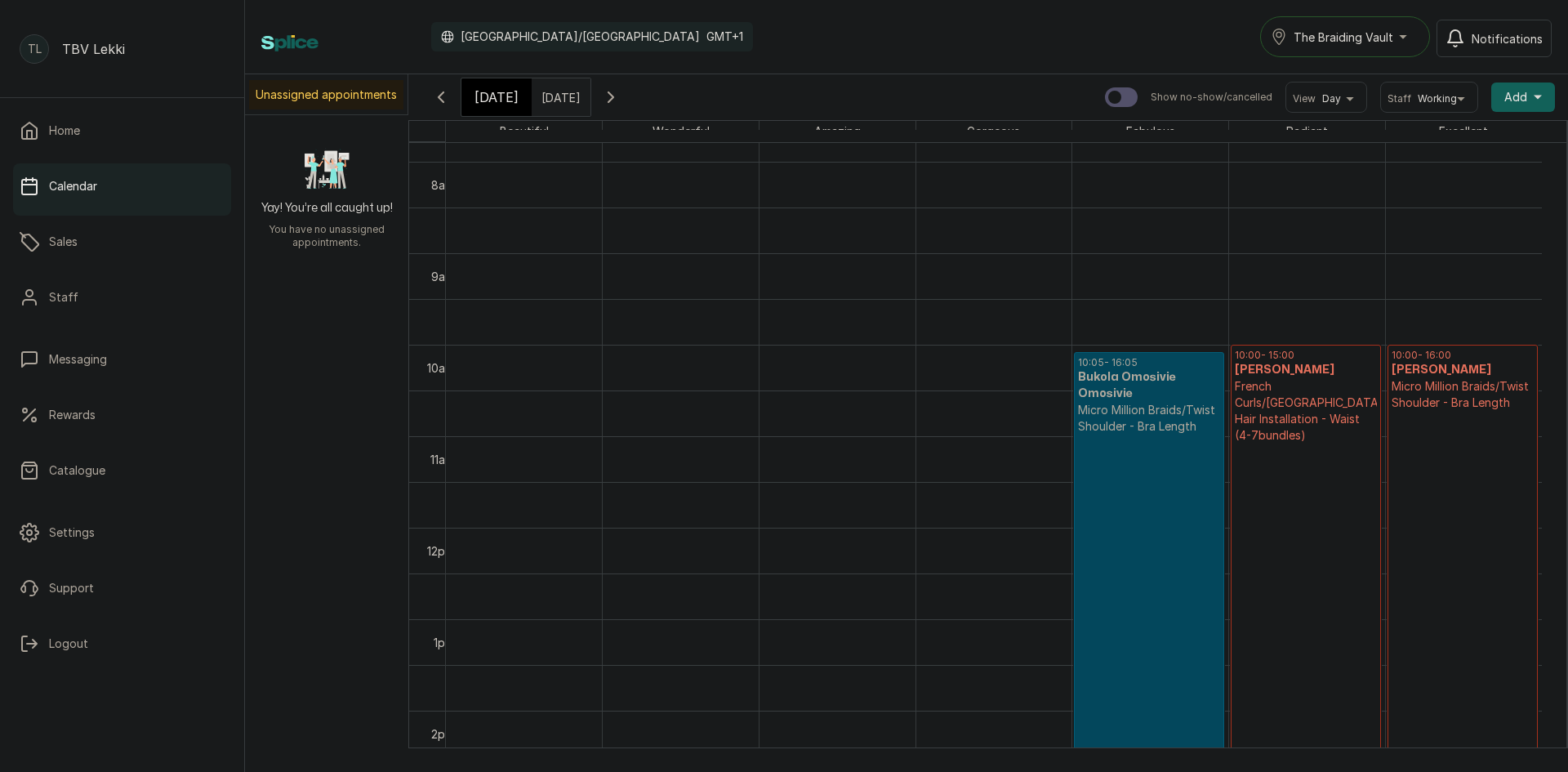
click at [1324, 436] on p "French Curls/Lugo Hair Installation - Waist (4-7bundles)" at bounding box center [1305, 411] width 142 height 66
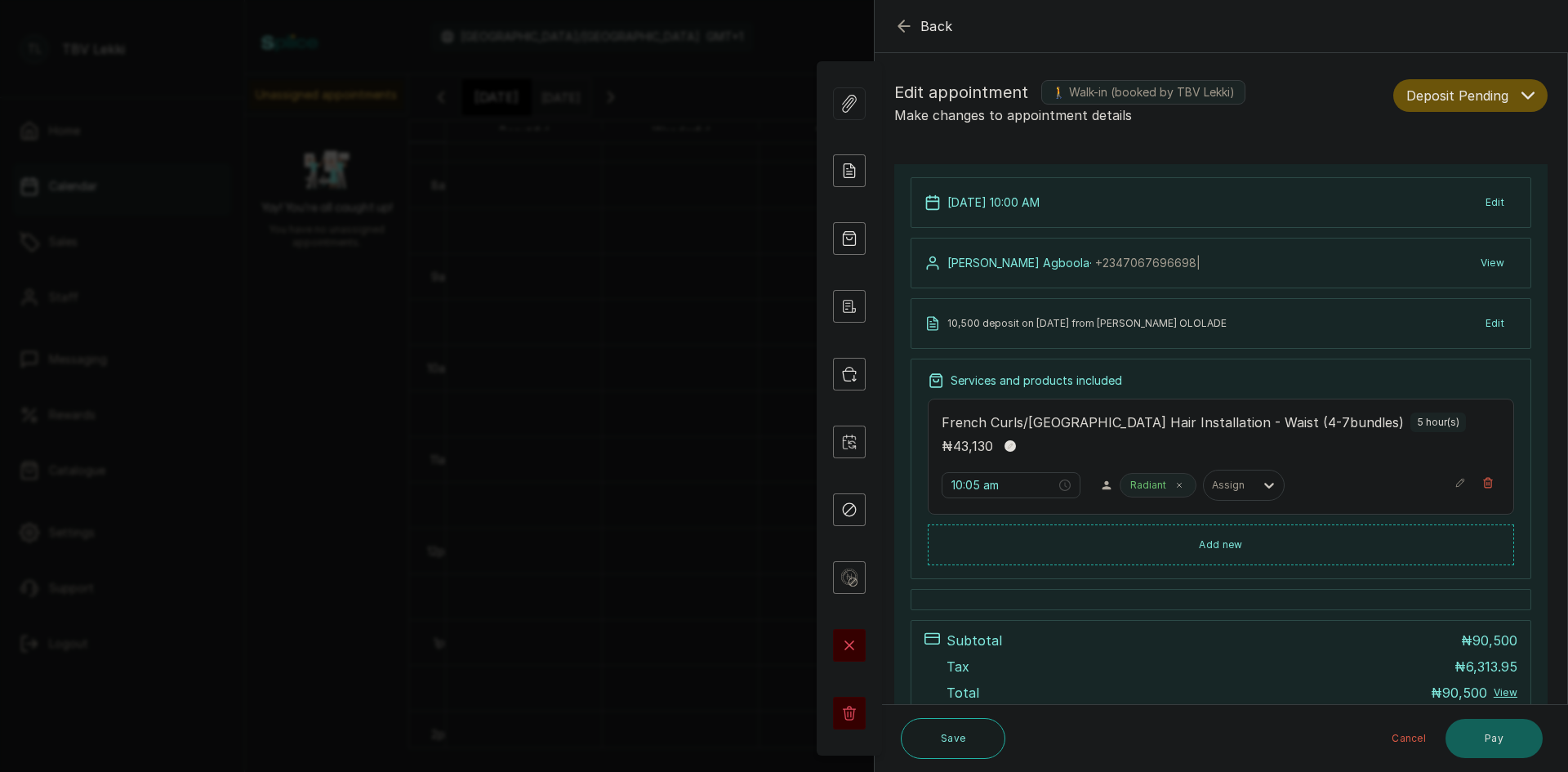
type input "10:00 am"
click at [1460, 91] on span "Deposit Pending" at bounding box center [1458, 96] width 102 height 20
click at [1464, 176] on div "Confirmed" at bounding box center [1470, 184] width 126 height 17
click at [901, 16] on icon "button" at bounding box center [904, 26] width 20 height 20
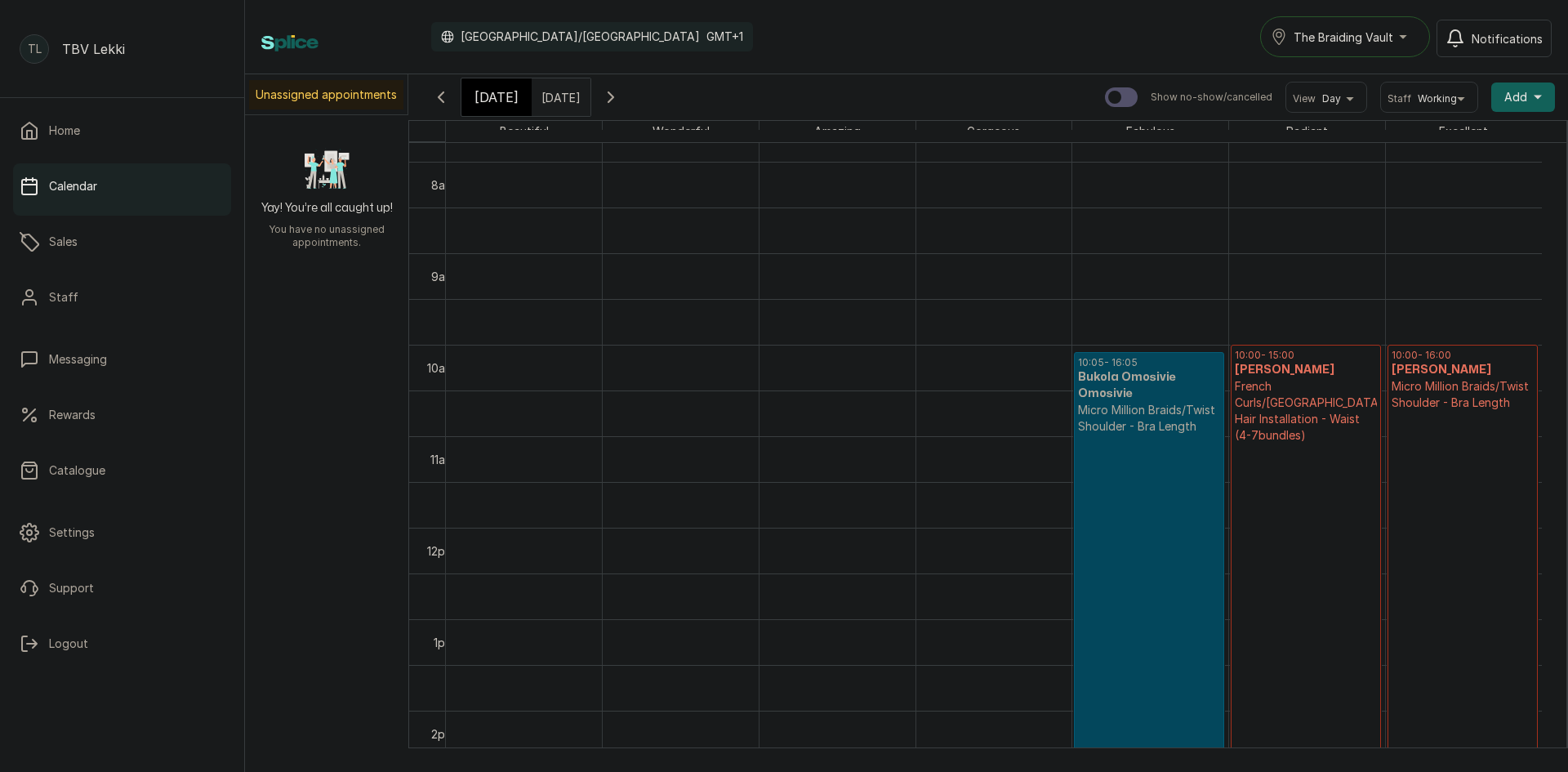
click at [1440, 439] on p "Deposit Pending" at bounding box center [1464, 650] width 143 height 478
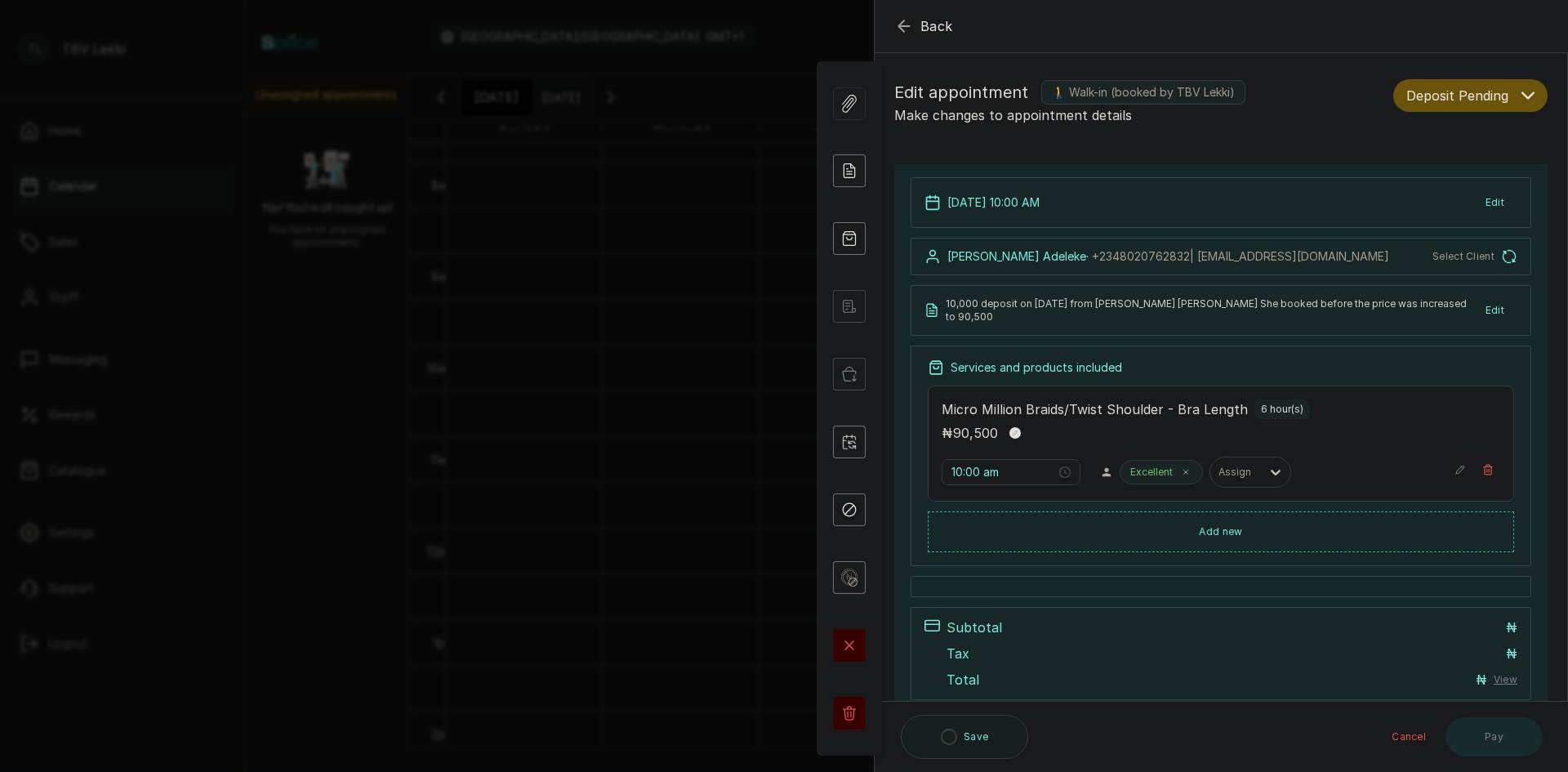
click at [1478, 101] on span "Deposit Pending" at bounding box center [1458, 96] width 102 height 20
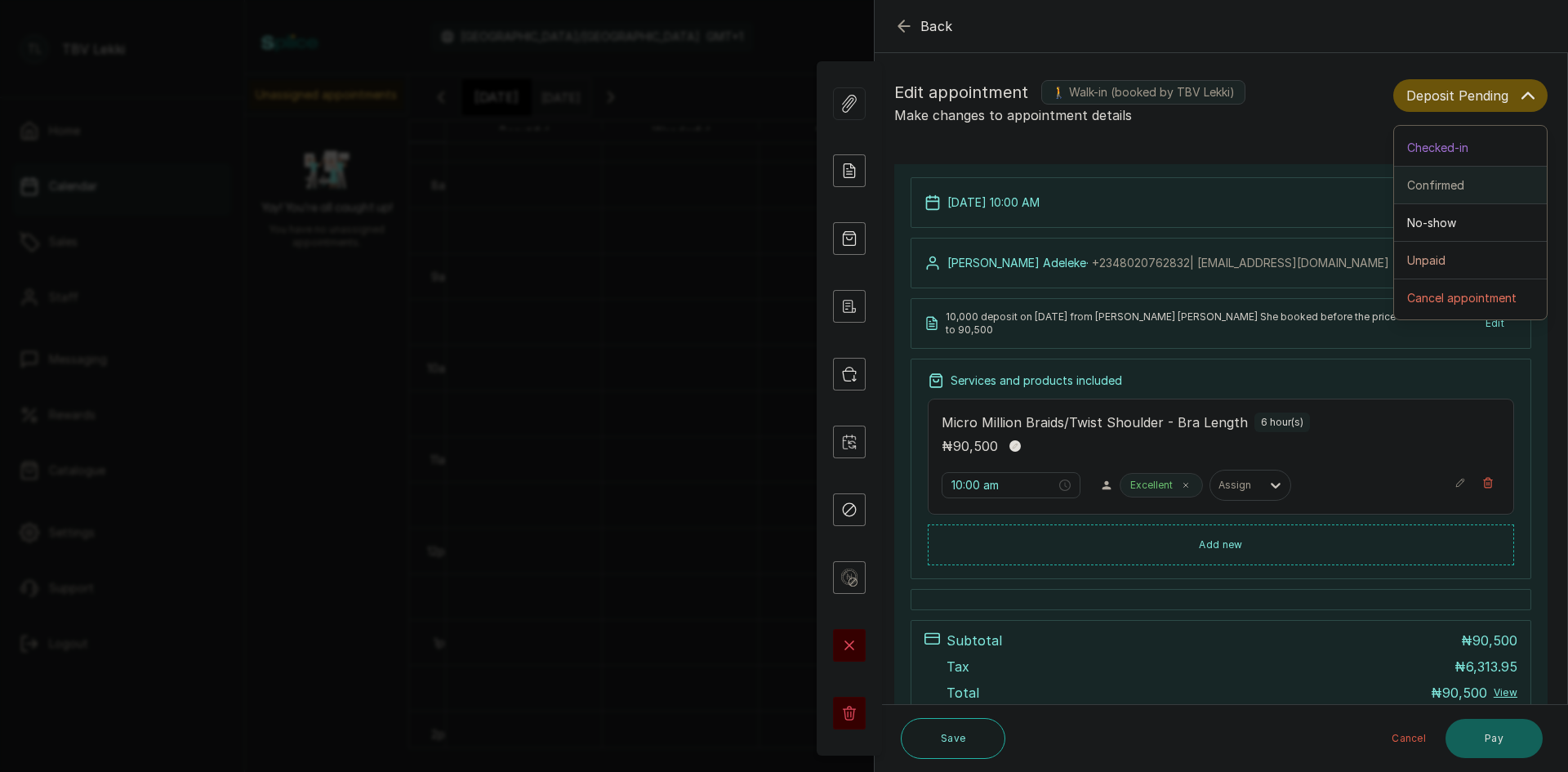
click at [1447, 195] on button "Confirmed" at bounding box center [1470, 185] width 153 height 38
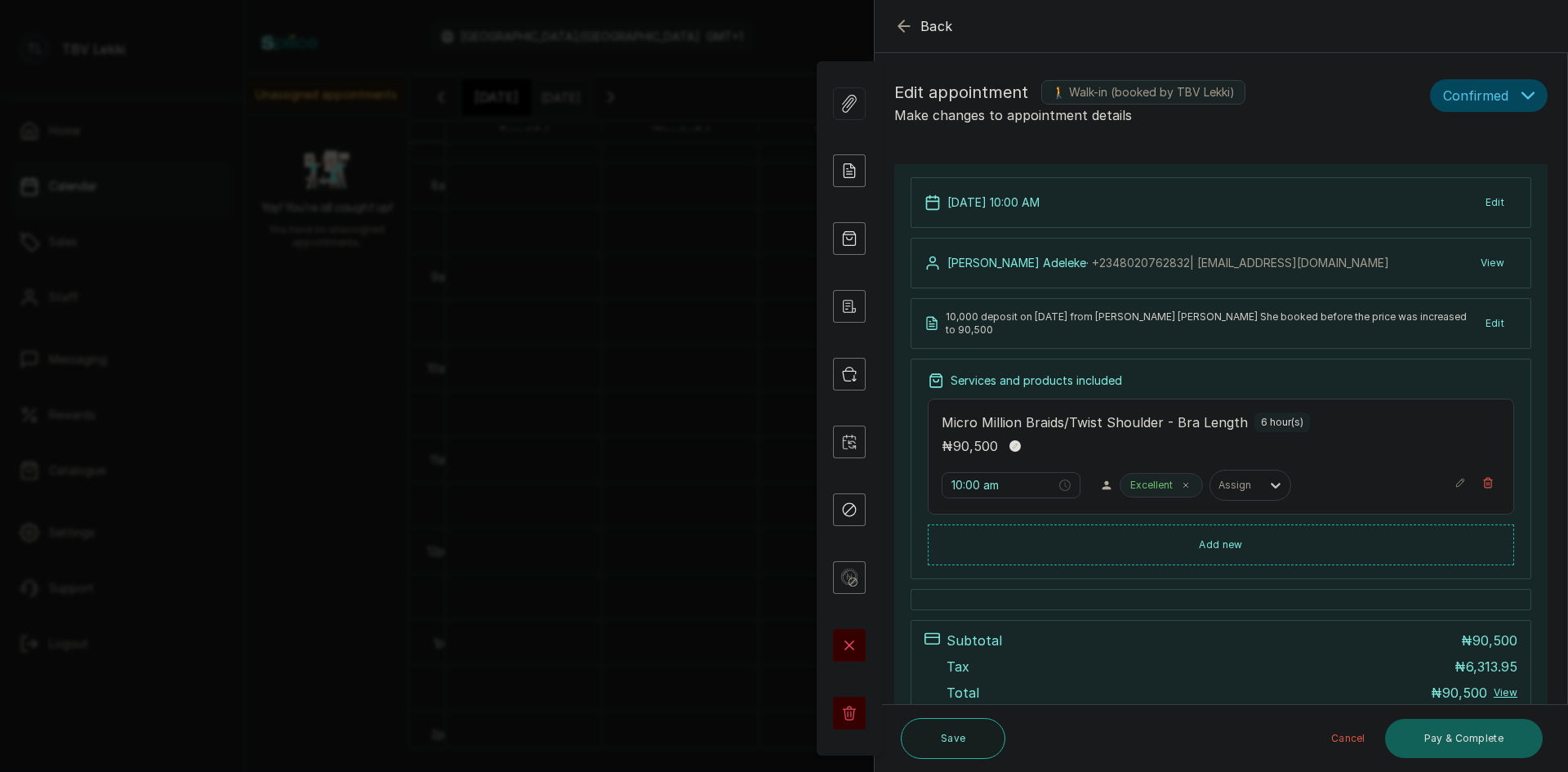
click at [904, 21] on icon "button" at bounding box center [903, 26] width 11 height 11
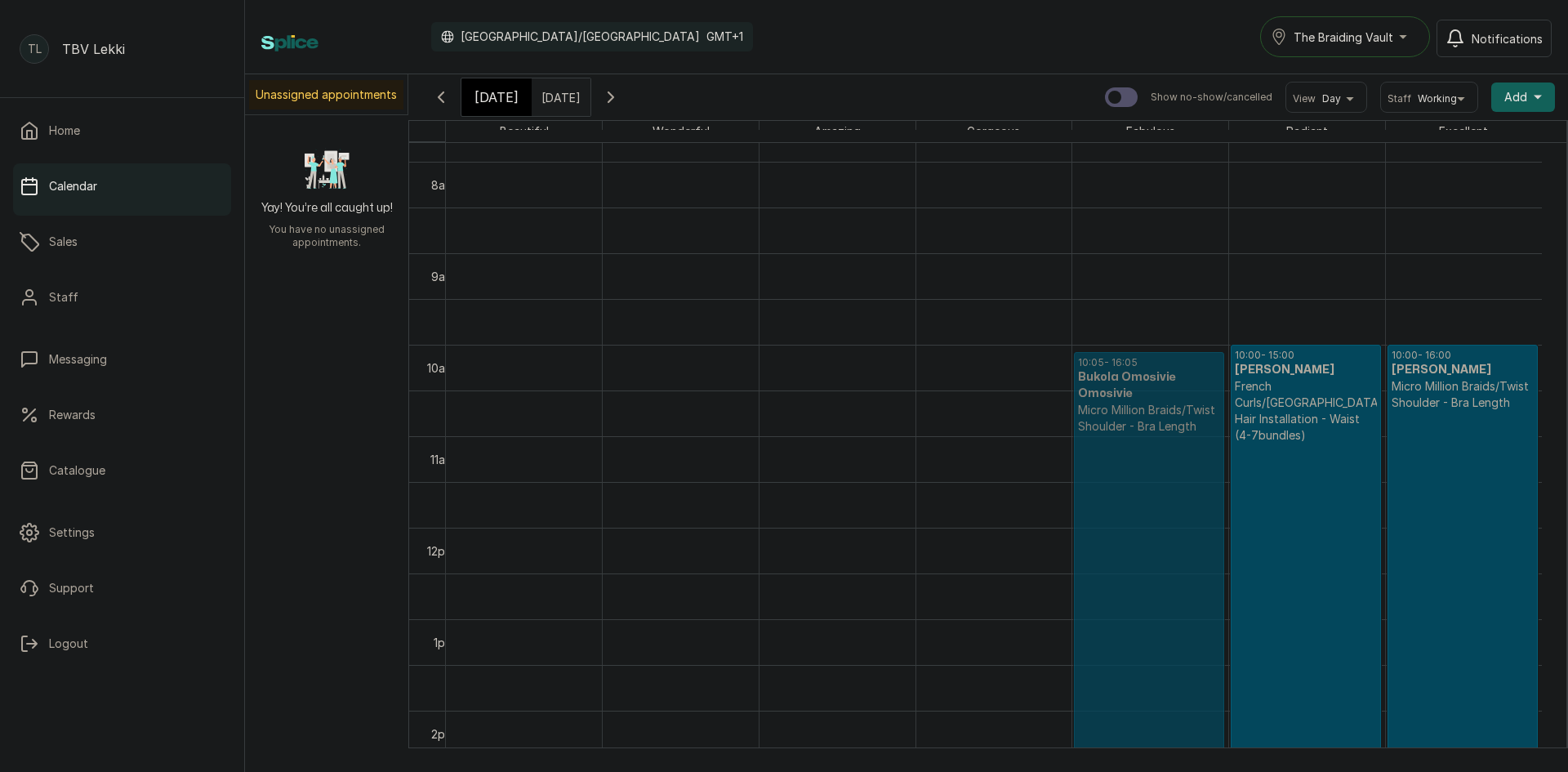
drag, startPoint x: 1130, startPoint y: 390, endPoint x: 1177, endPoint y: 376, distance: 49.0
click at [1177, 376] on div "10:05 - 16:05 Bukola Omosivie Omosivie Micro Million Braids/Twist Shoulder - Br…" at bounding box center [1150, 527] width 156 height 2196
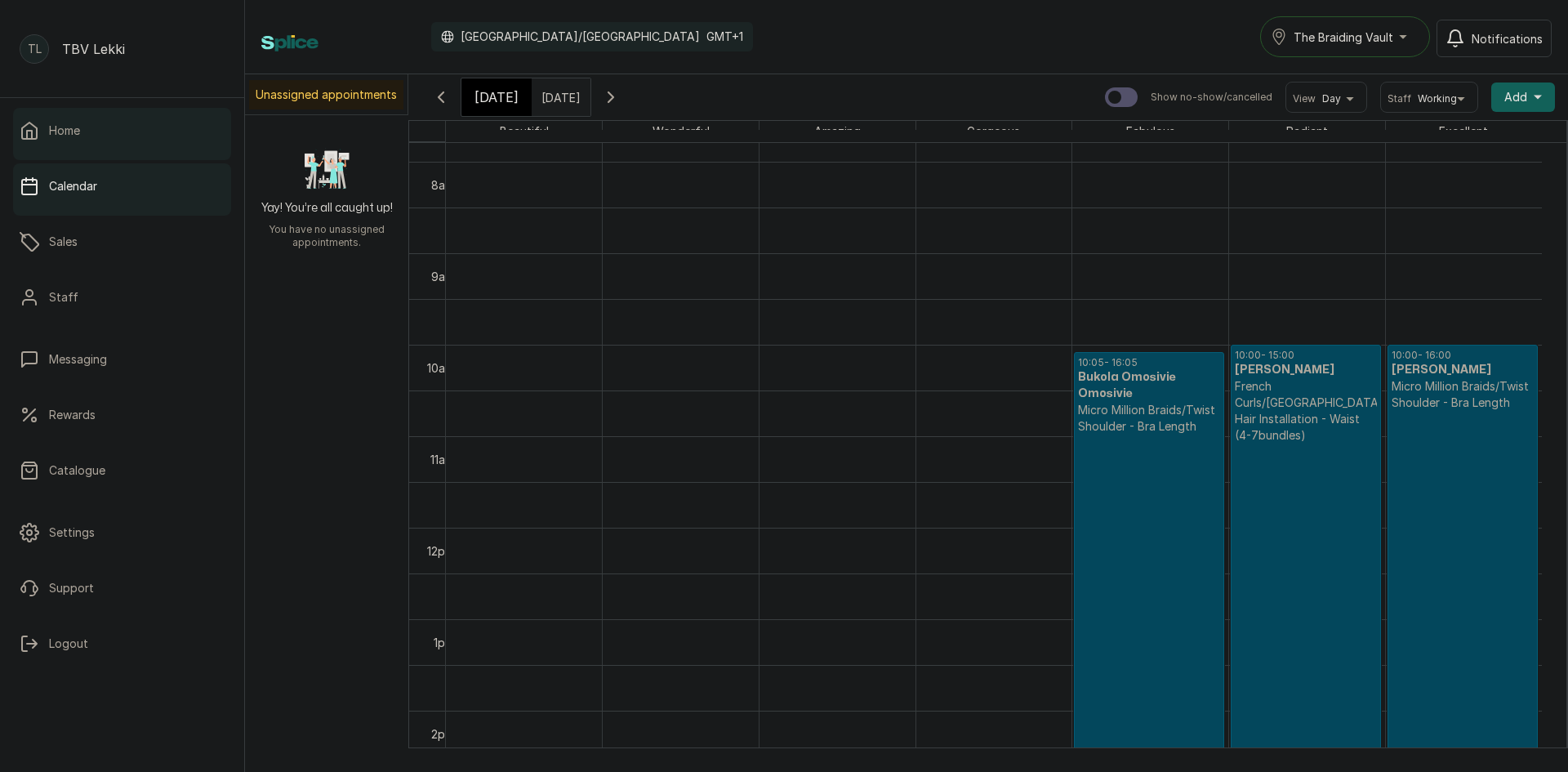
click at [54, 149] on link "Home" at bounding box center [121, 130] width 218 height 46
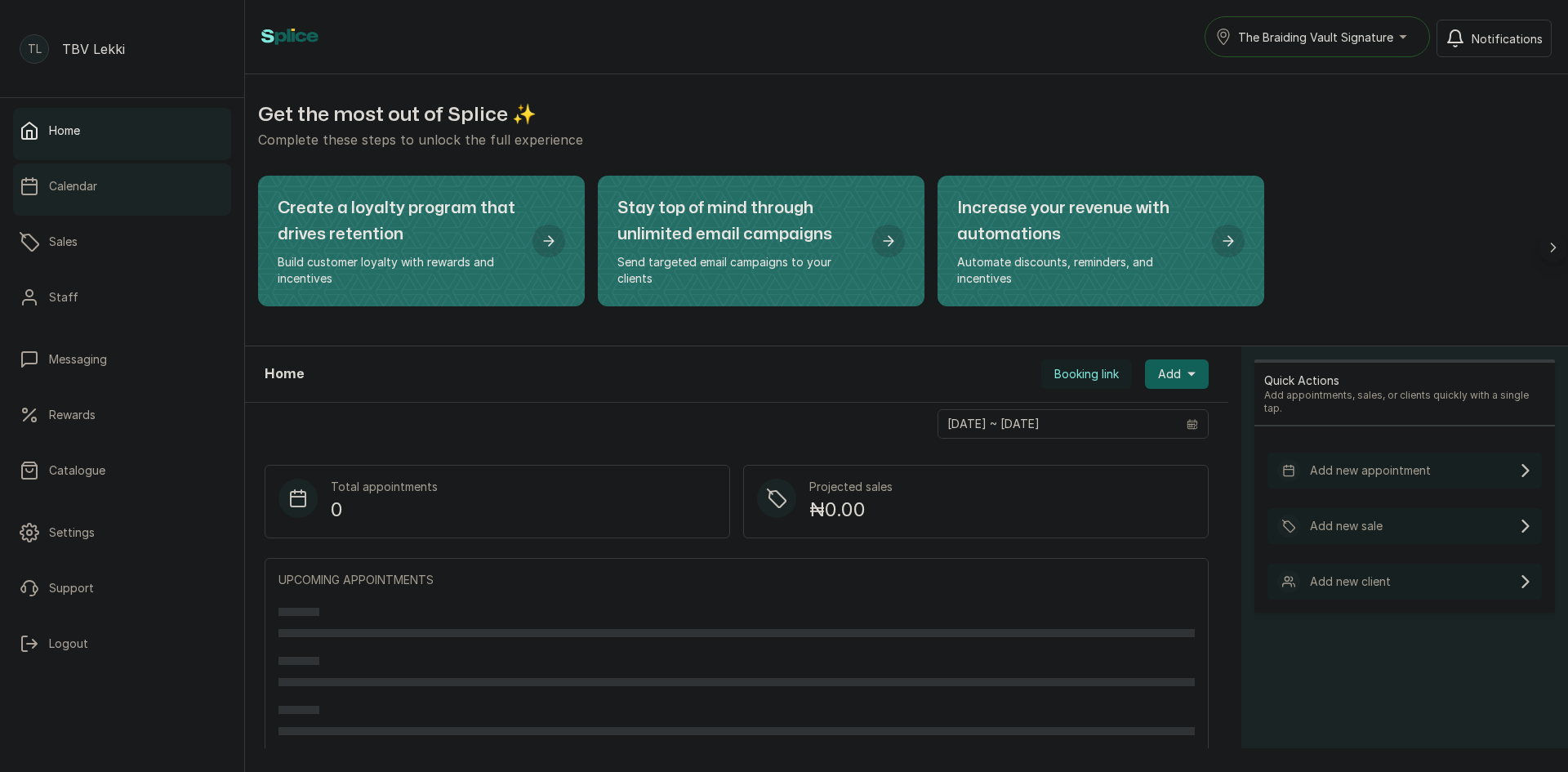
click at [69, 198] on link "Calendar" at bounding box center [121, 186] width 218 height 46
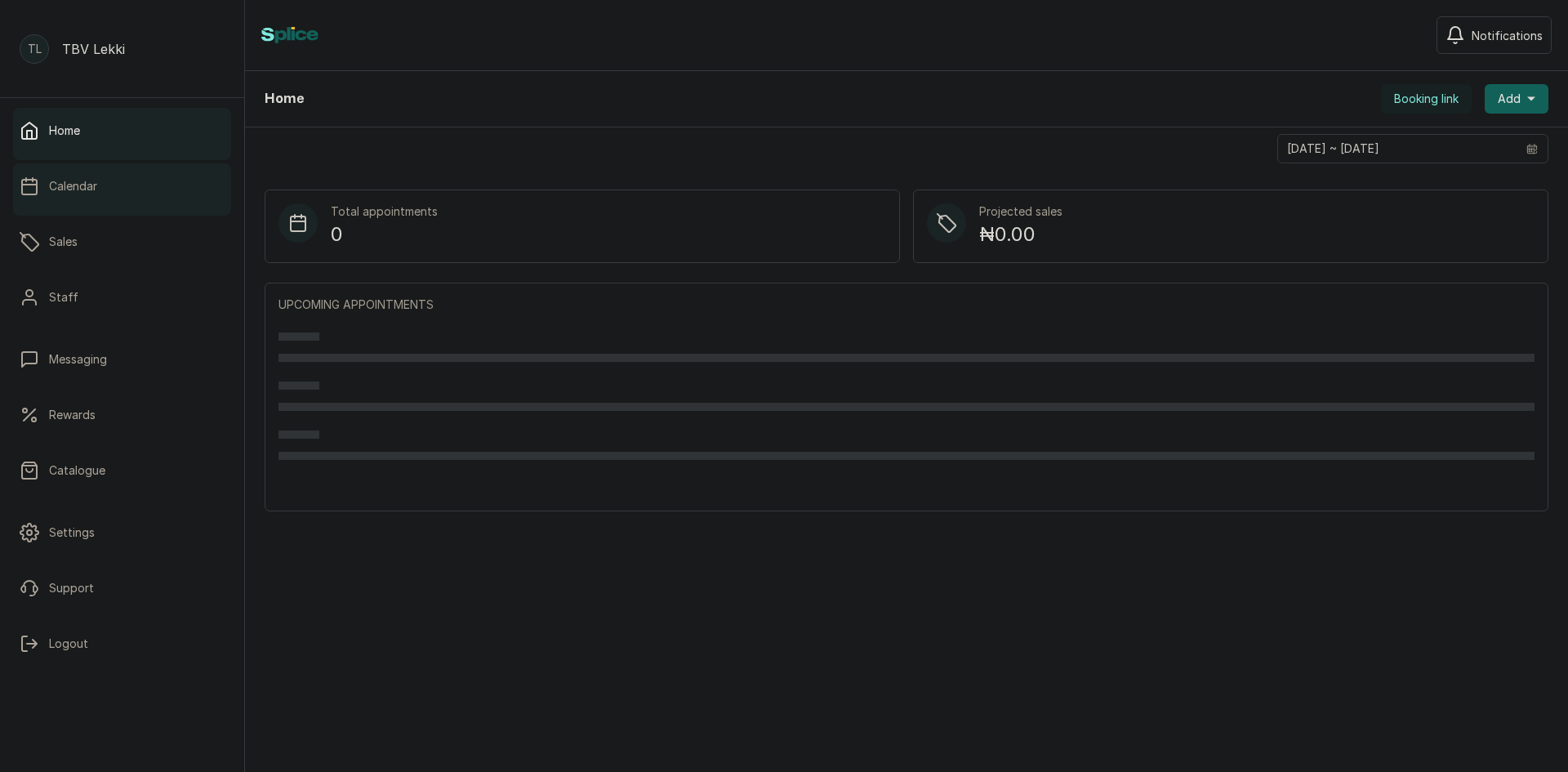
click at [74, 199] on link "Calendar" at bounding box center [121, 186] width 218 height 46
